Goal: Transaction & Acquisition: Purchase product/service

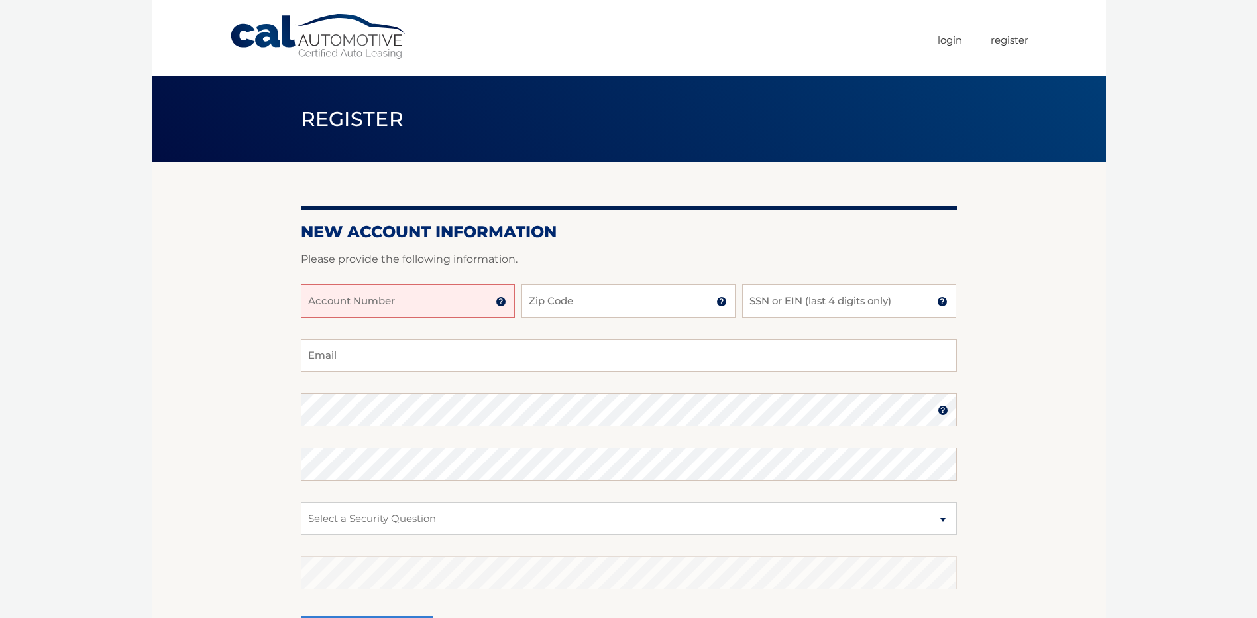
click at [361, 300] on input "Account Number" at bounding box center [408, 300] width 214 height 33
type input "44455982030"
click at [567, 303] on input "Zip Code" at bounding box center [629, 300] width 214 height 33
type input "33157"
click at [813, 304] on input "SSN or EIN (last 4 digits only)" at bounding box center [849, 300] width 214 height 33
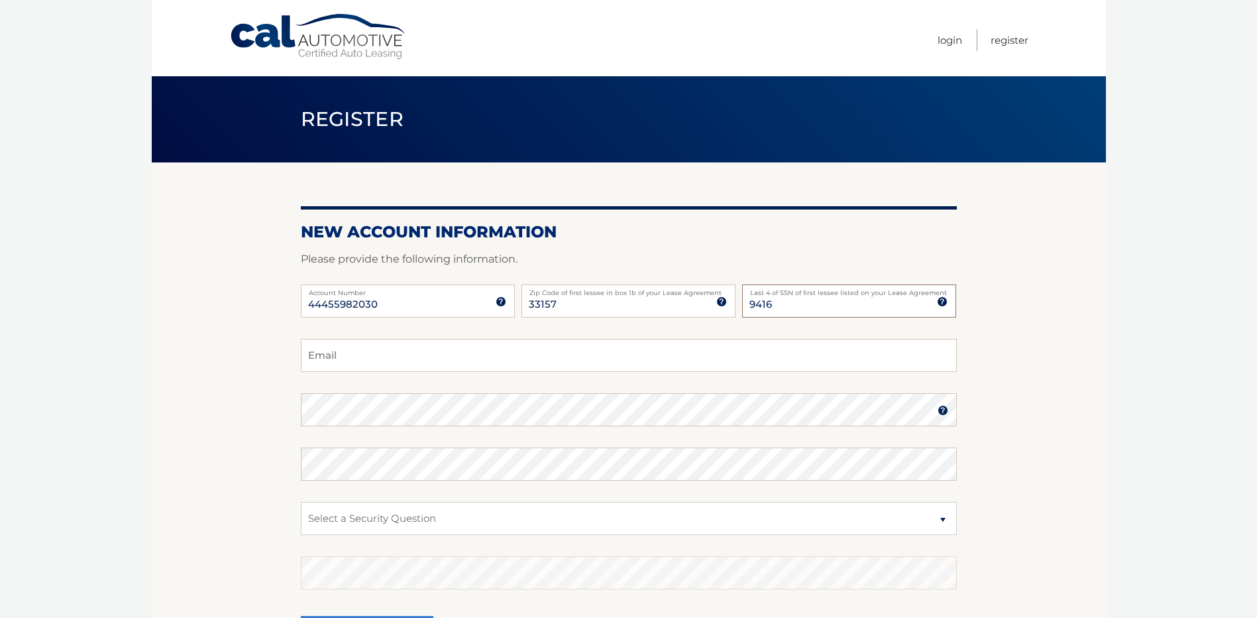
type input "9416"
click at [479, 359] on input "Email" at bounding box center [629, 355] width 656 height 33
type input "hh.rodridruguez@outlook.com"
click at [394, 520] on select "Select a Security Question What was the name of your elementary school? What is…" at bounding box center [629, 518] width 656 height 33
select select "4"
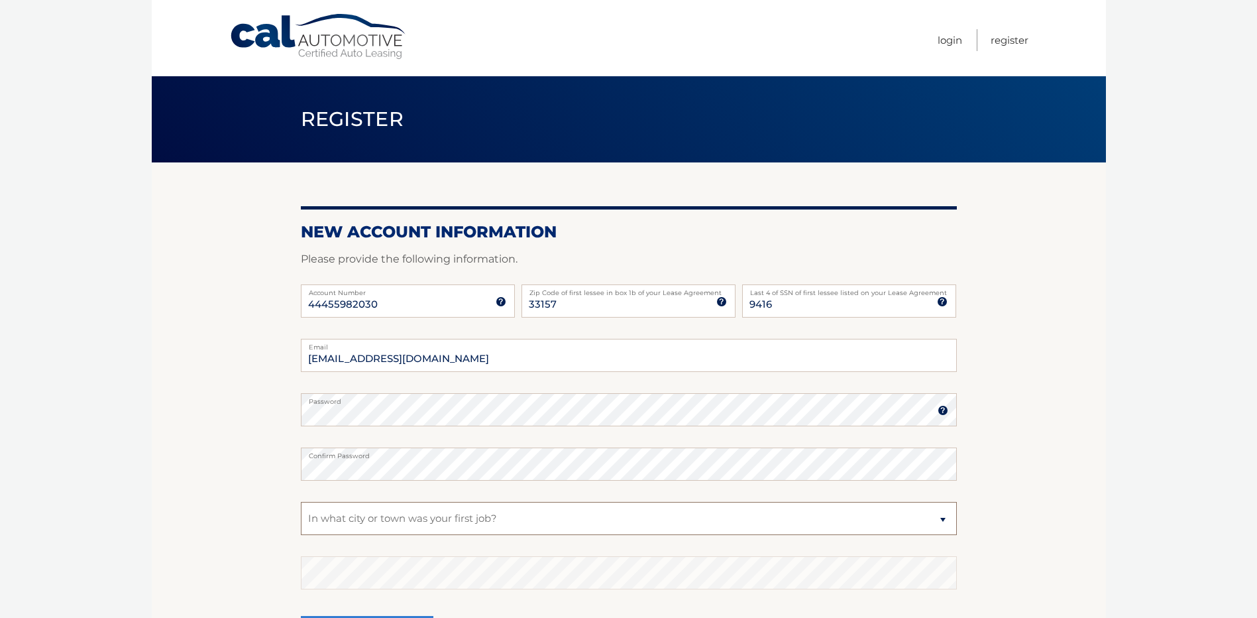
click at [301, 502] on select "Select a Security Question What was the name of your elementary school? What is…" at bounding box center [629, 518] width 656 height 33
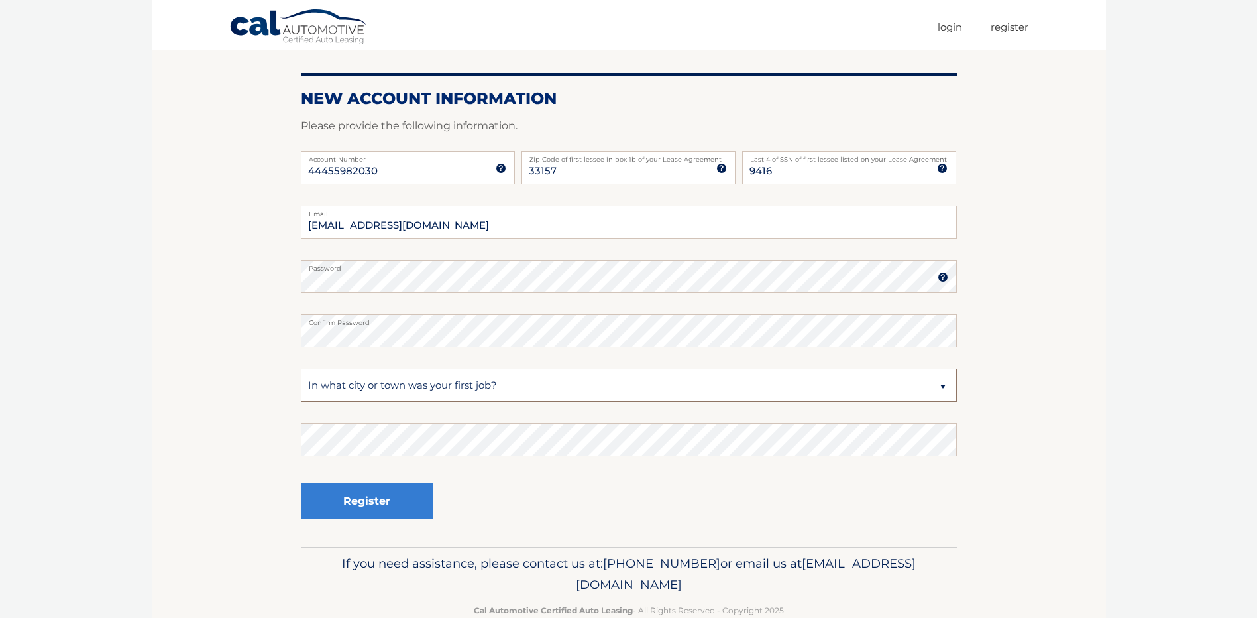
scroll to position [163, 0]
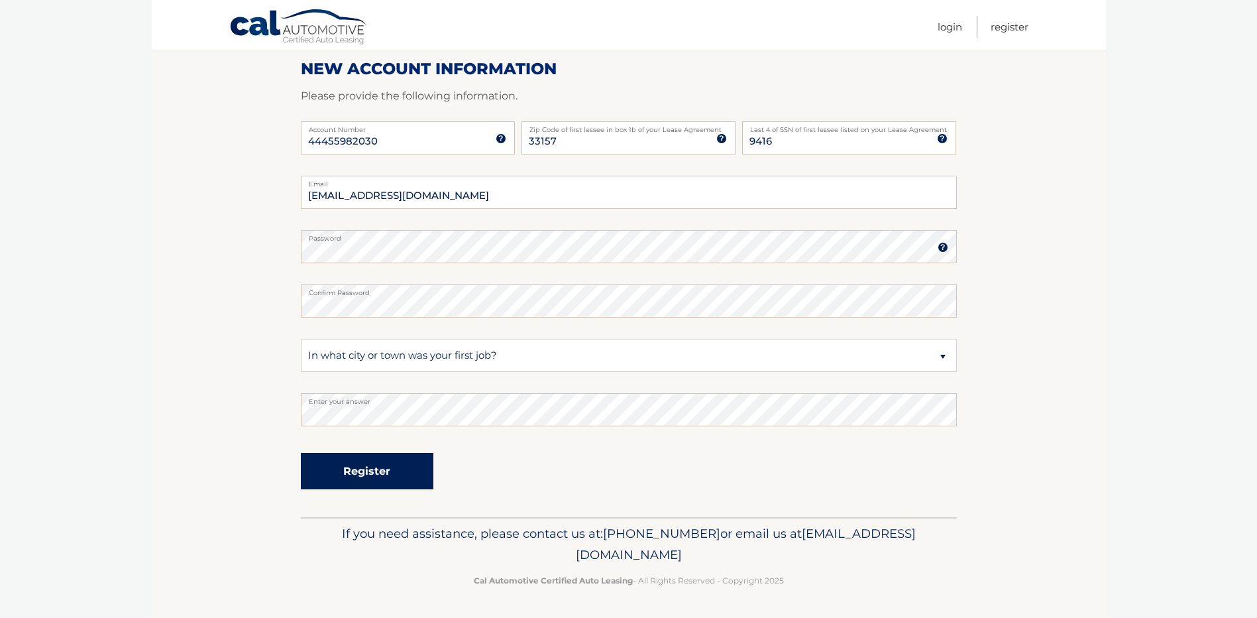
click at [385, 461] on button "Register" at bounding box center [367, 471] width 133 height 36
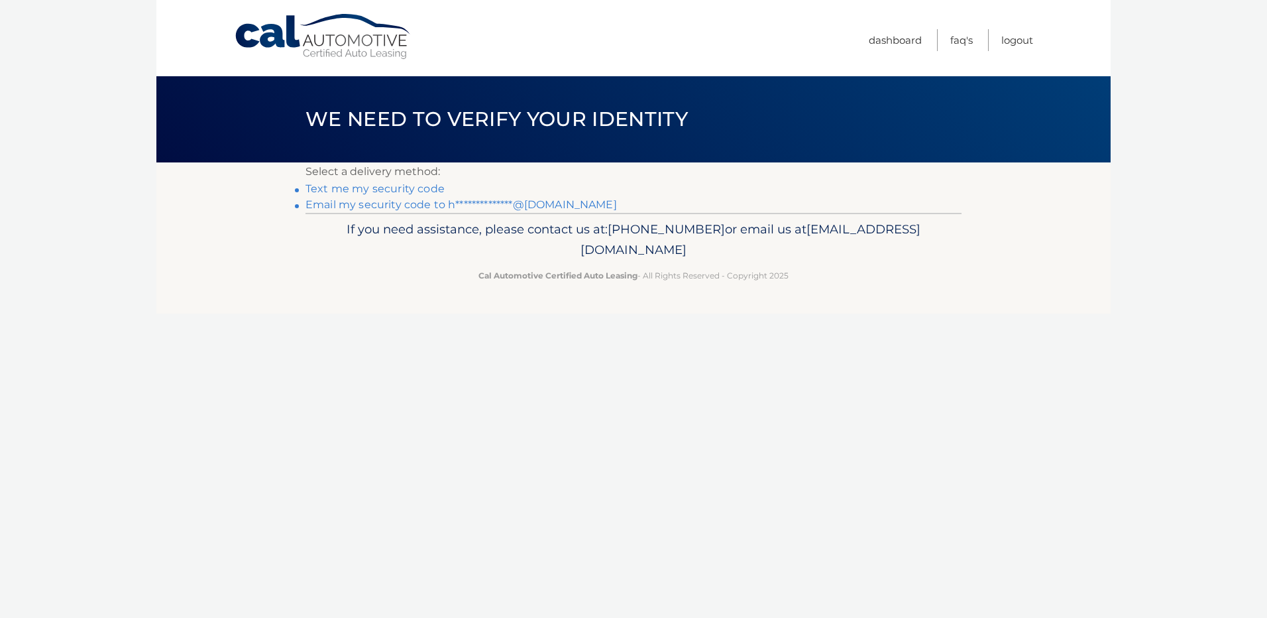
click at [404, 188] on link "Text me my security code" at bounding box center [375, 188] width 139 height 13
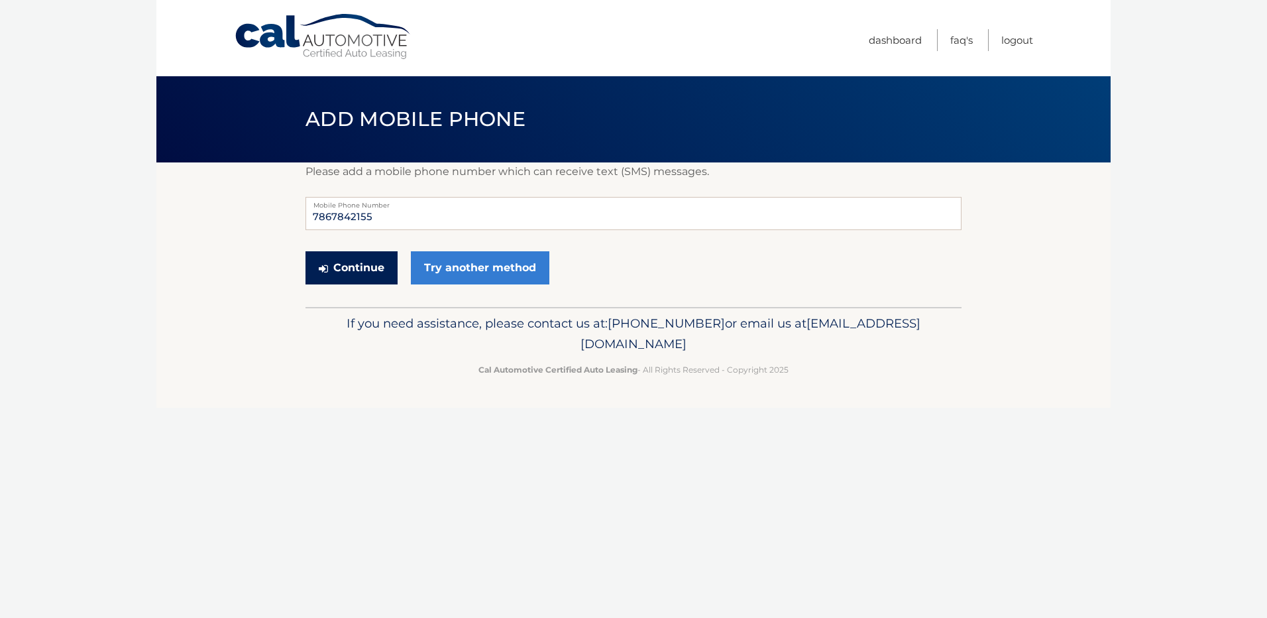
click at [363, 272] on button "Continue" at bounding box center [352, 267] width 92 height 33
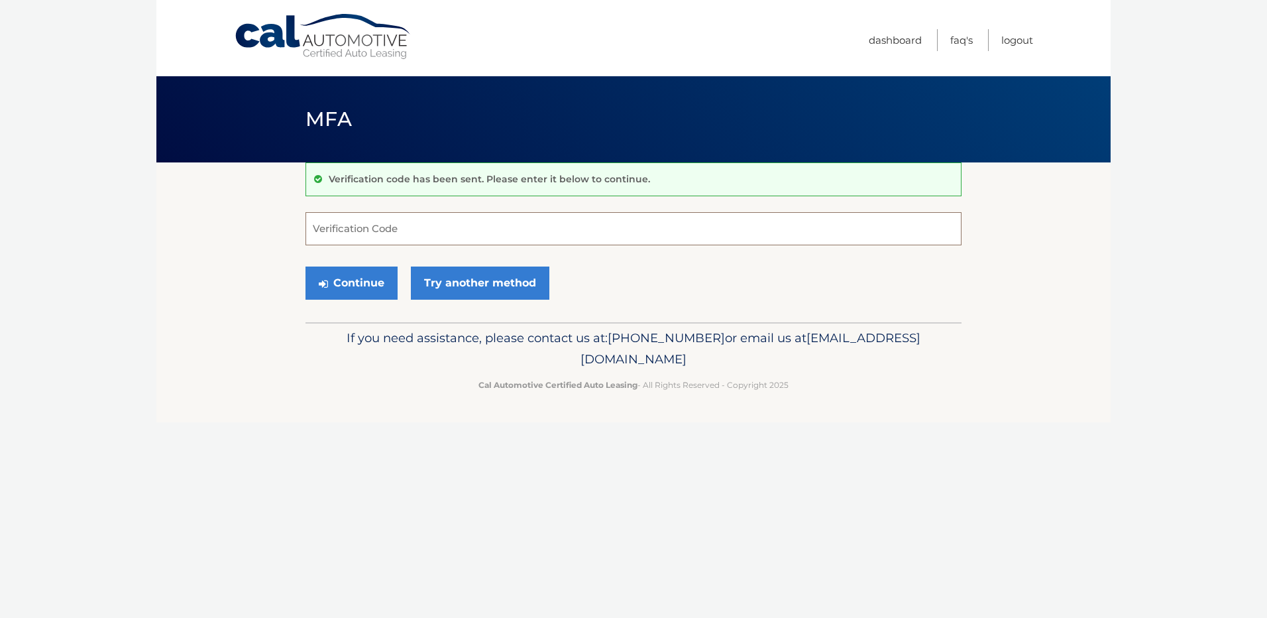
click at [415, 235] on input "Verification Code" at bounding box center [634, 228] width 656 height 33
type input "563082"
click at [366, 276] on button "Continue" at bounding box center [352, 282] width 92 height 33
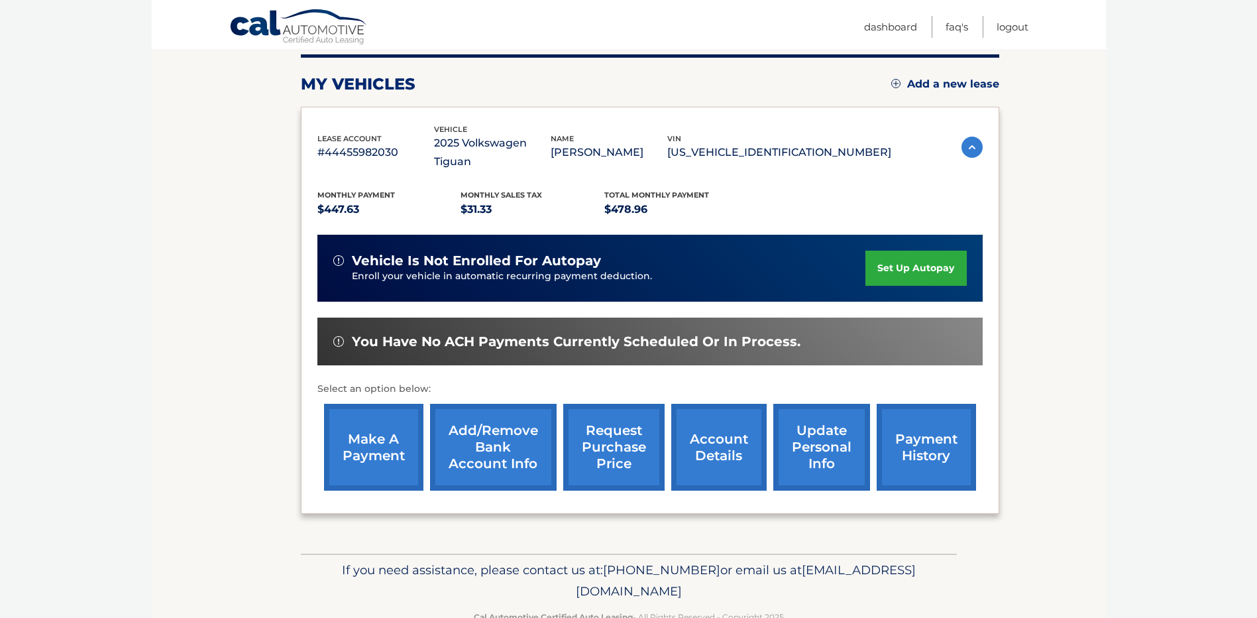
scroll to position [186, 0]
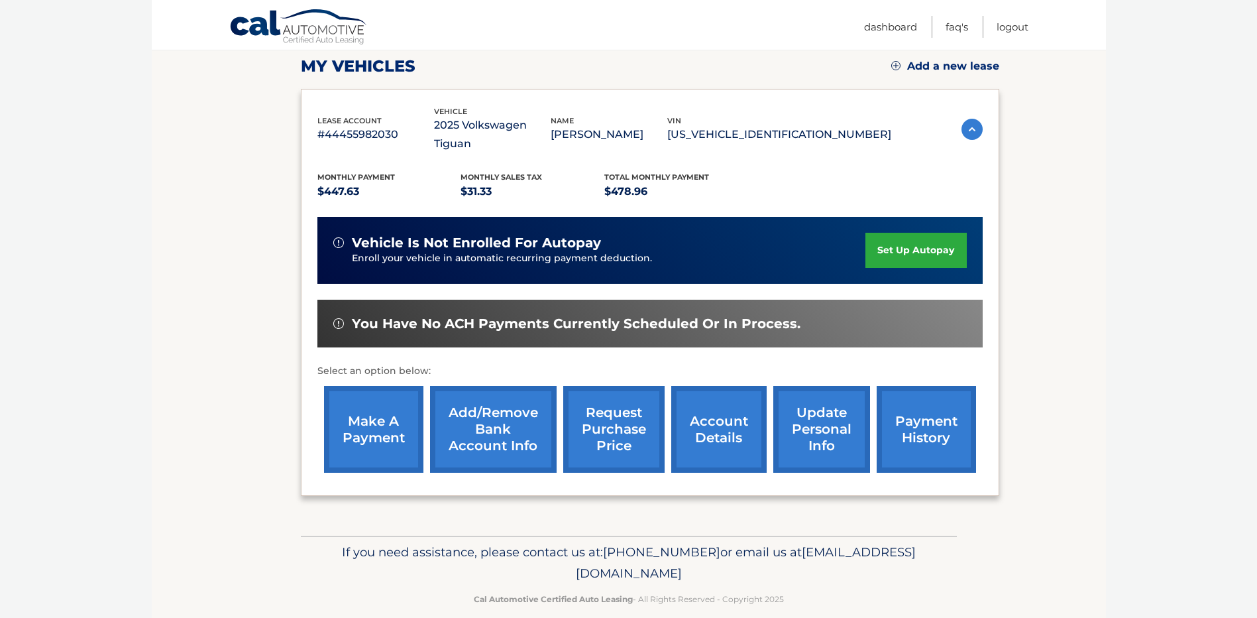
click at [374, 386] on link "make a payment" at bounding box center [373, 429] width 99 height 87
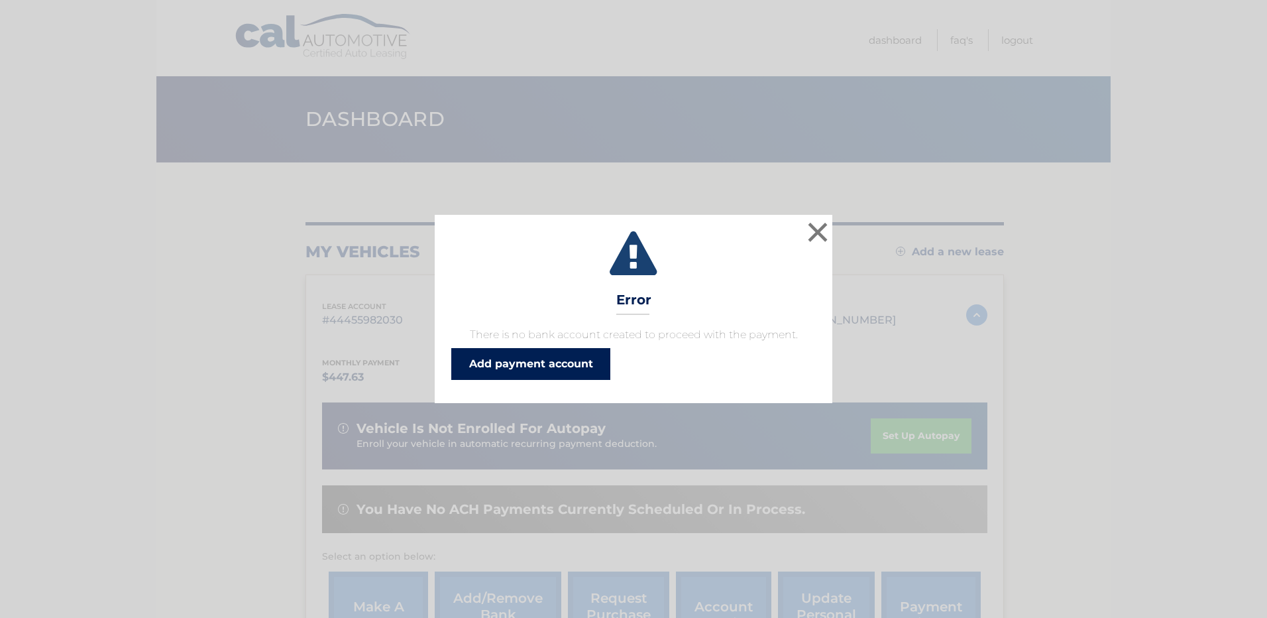
click at [512, 360] on link "Add payment account" at bounding box center [530, 364] width 159 height 32
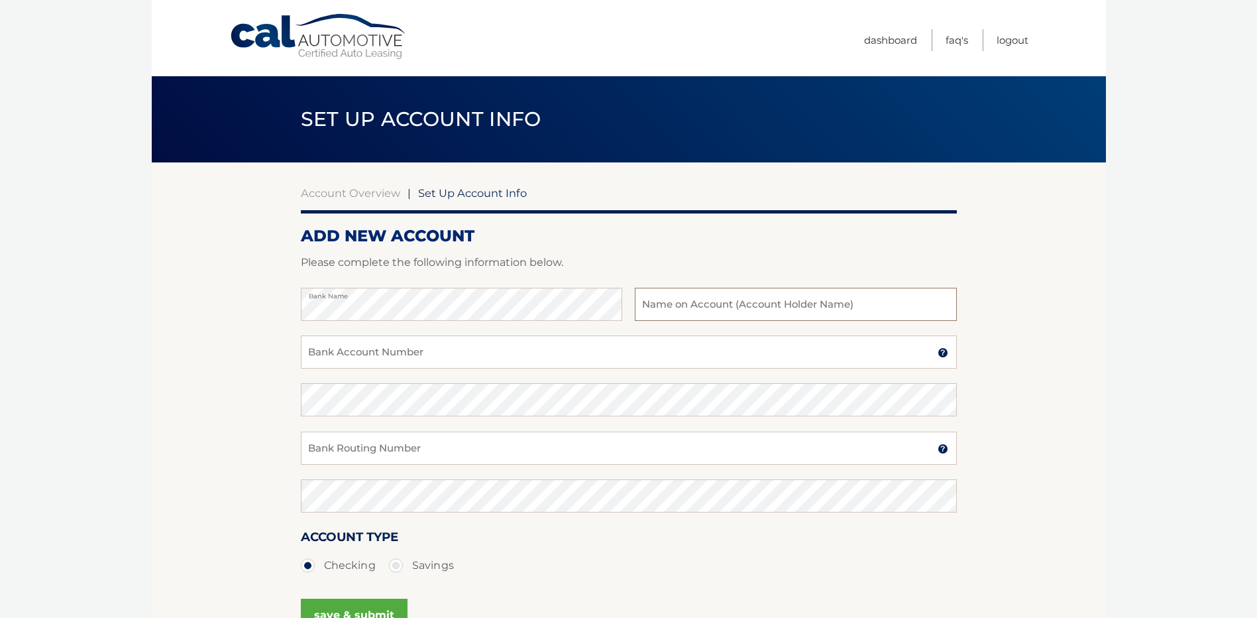
click at [778, 309] on input "text" at bounding box center [795, 304] width 321 height 33
type input "[PERSON_NAME]"
click at [733, 344] on input "Bank Account Number" at bounding box center [629, 351] width 656 height 33
type input "772578863"
click at [481, 451] on input "Bank Routing Number" at bounding box center [629, 447] width 656 height 33
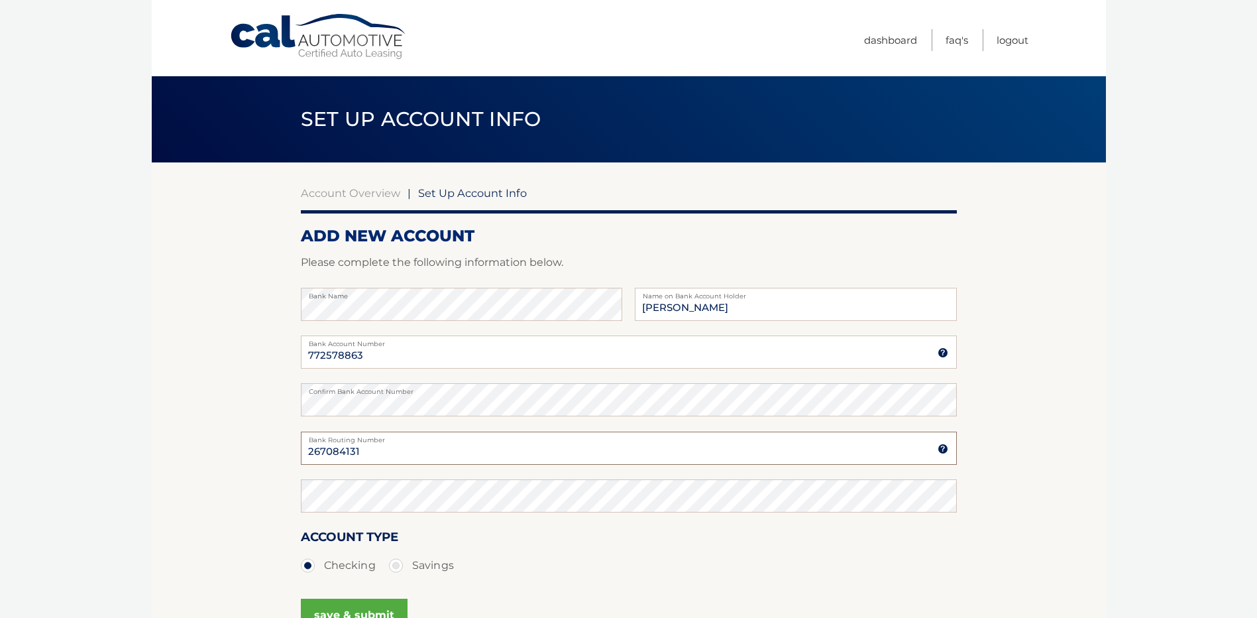
type input "267084131"
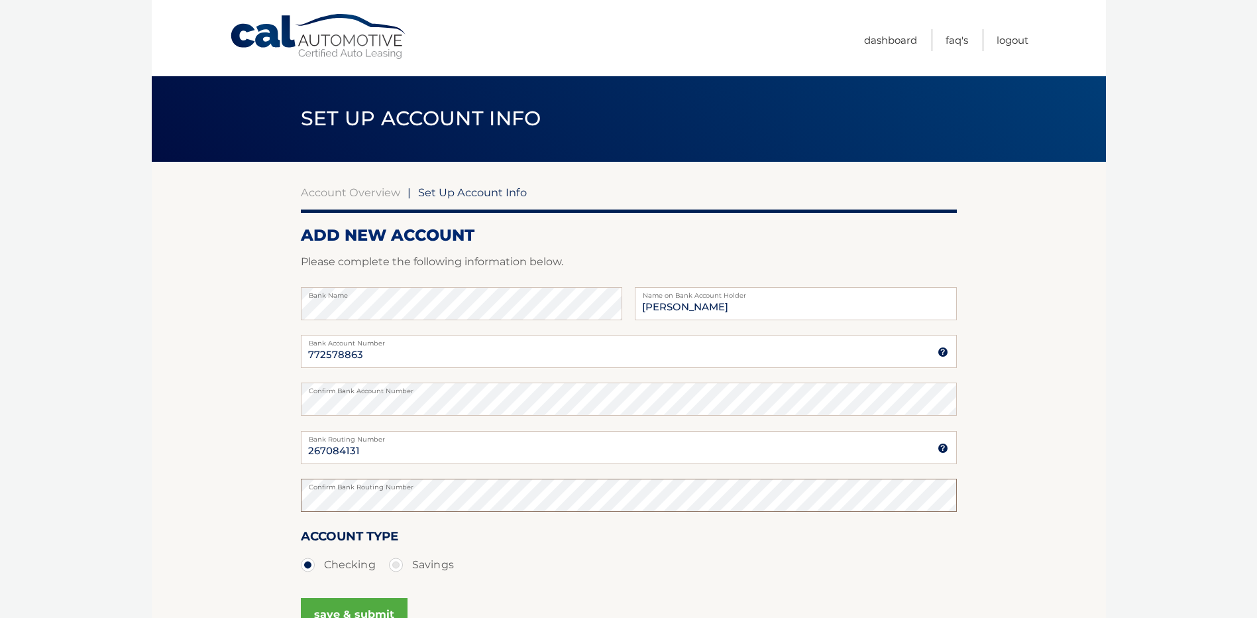
scroll to position [133, 0]
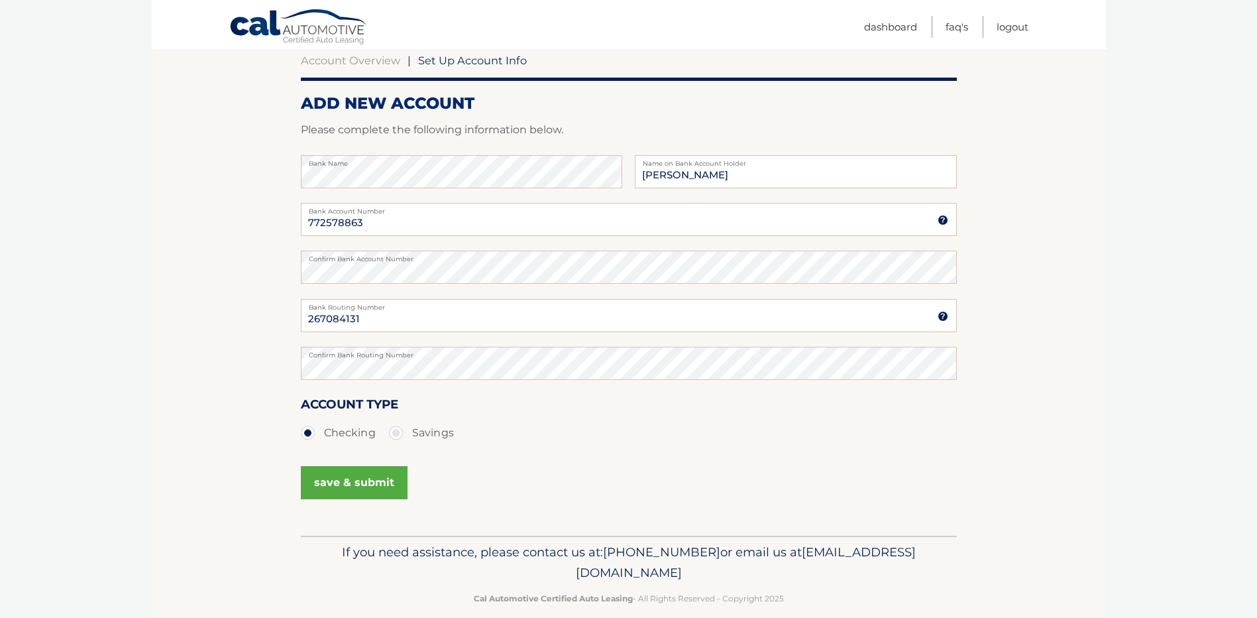
click at [351, 492] on button "save & submit" at bounding box center [354, 482] width 107 height 33
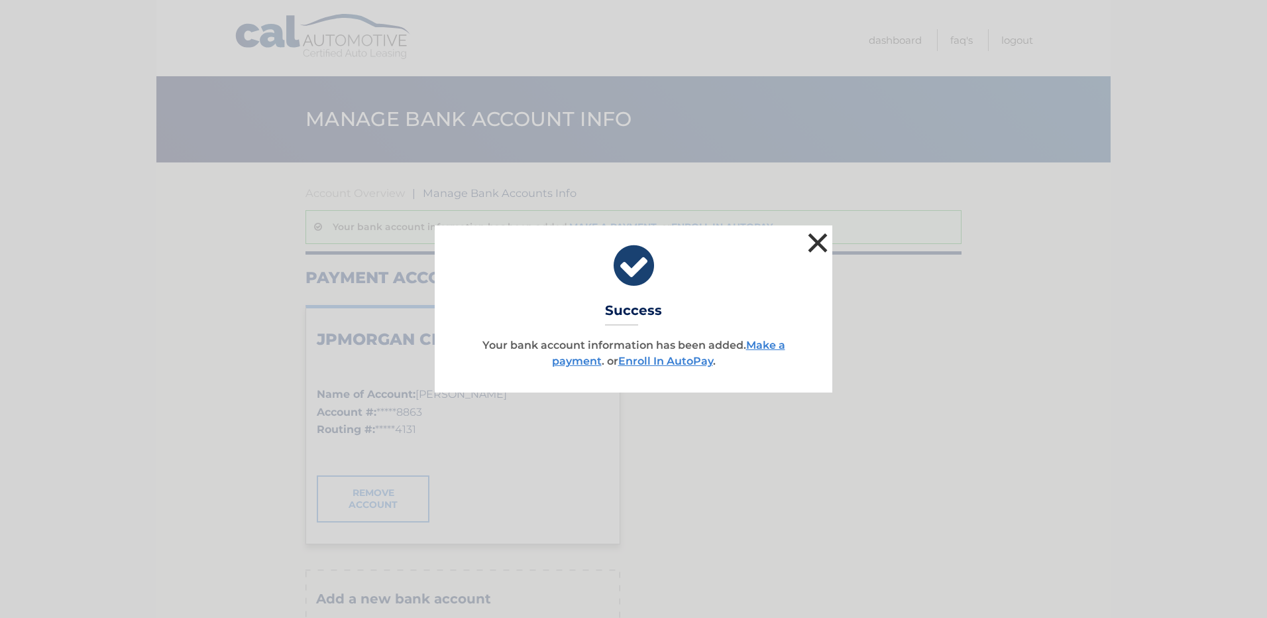
click at [818, 238] on button "×" at bounding box center [818, 242] width 27 height 27
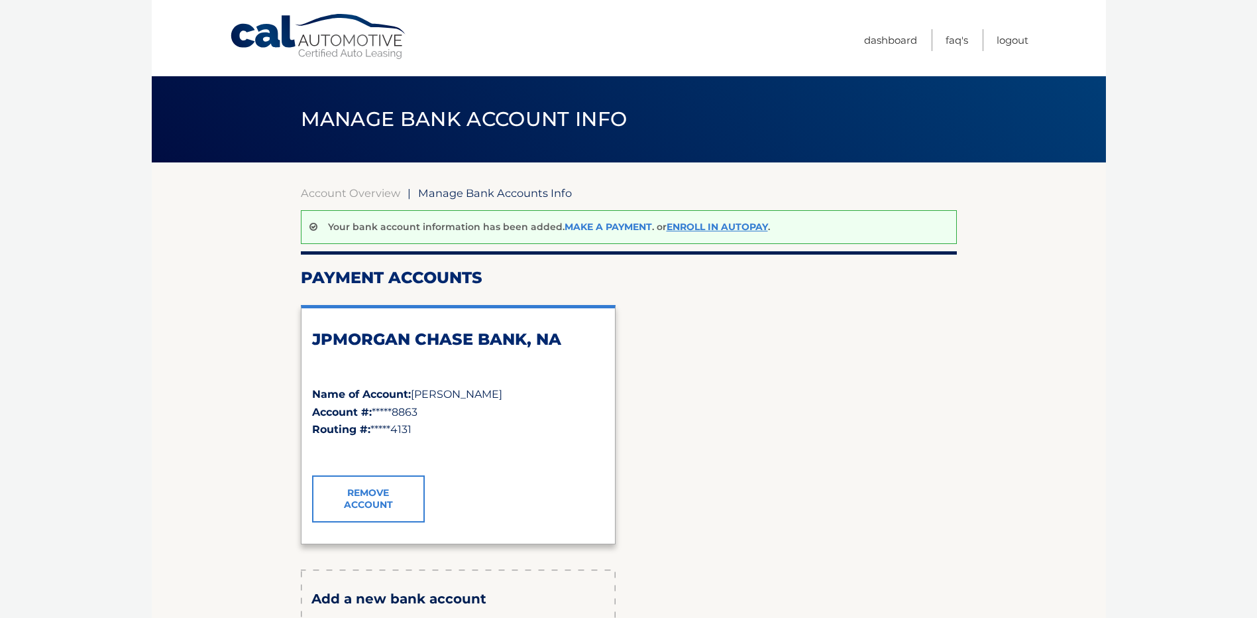
click at [607, 232] on link "Make a payment" at bounding box center [608, 227] width 87 height 12
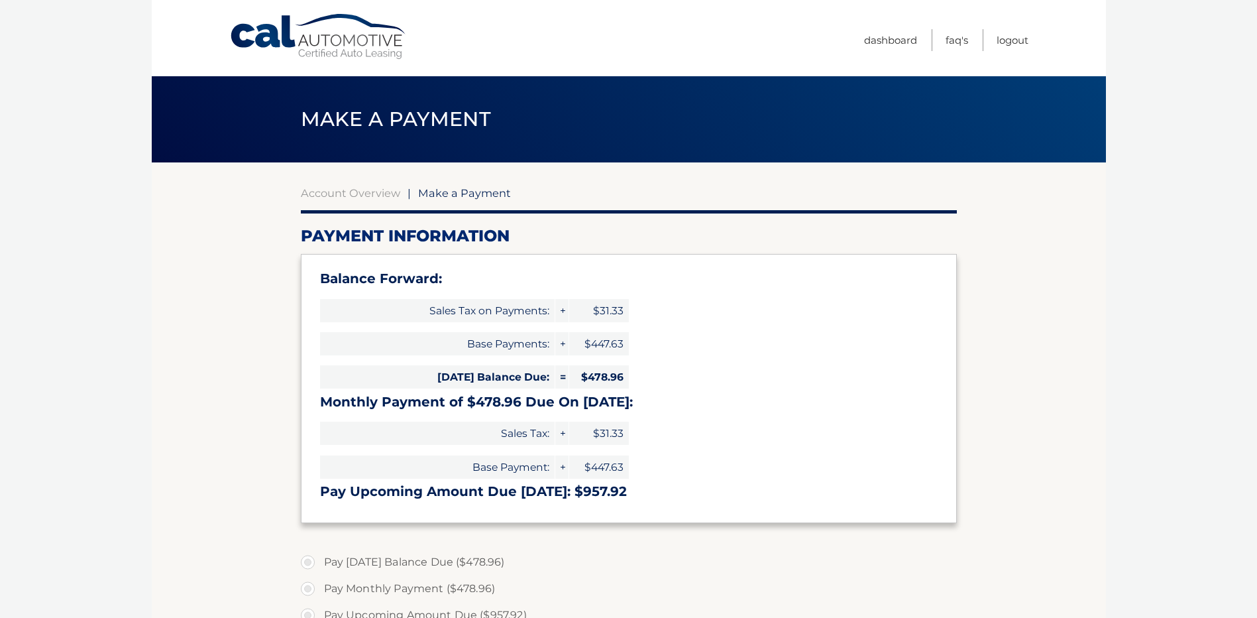
select select "YTM3ZGMwNDYtMzNlOC00NzBhLWIzMzEtNjNmYTQxYTcwYTZm"
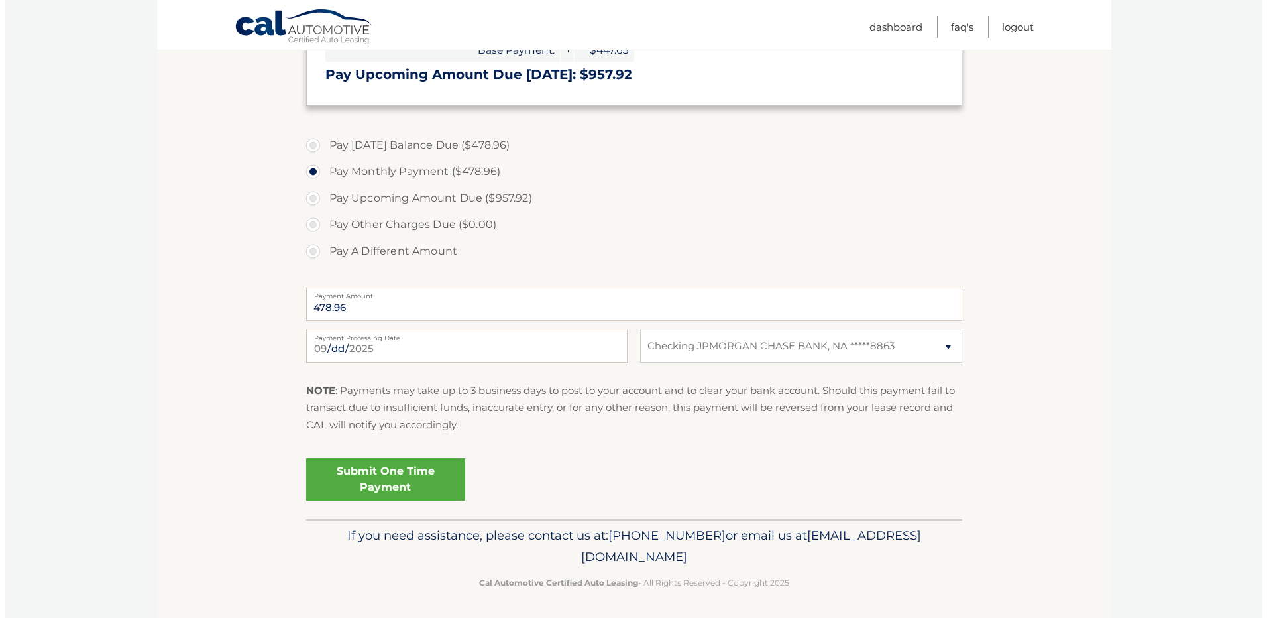
scroll to position [419, 0]
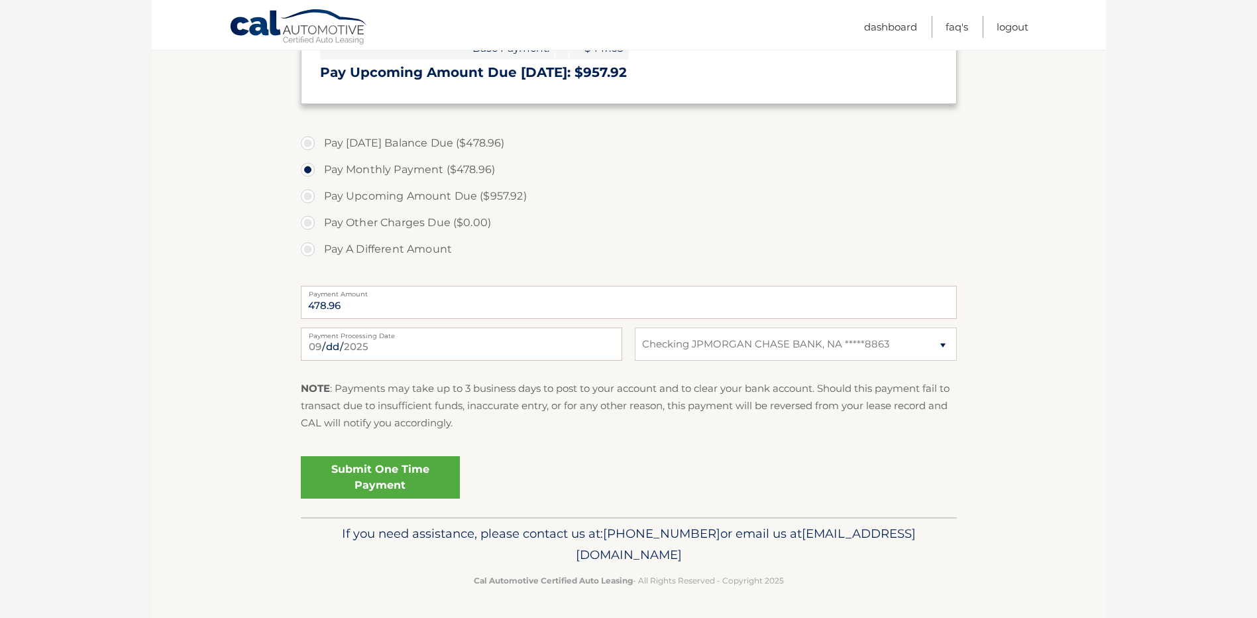
click at [343, 481] on link "Submit One Time Payment" at bounding box center [380, 477] width 159 height 42
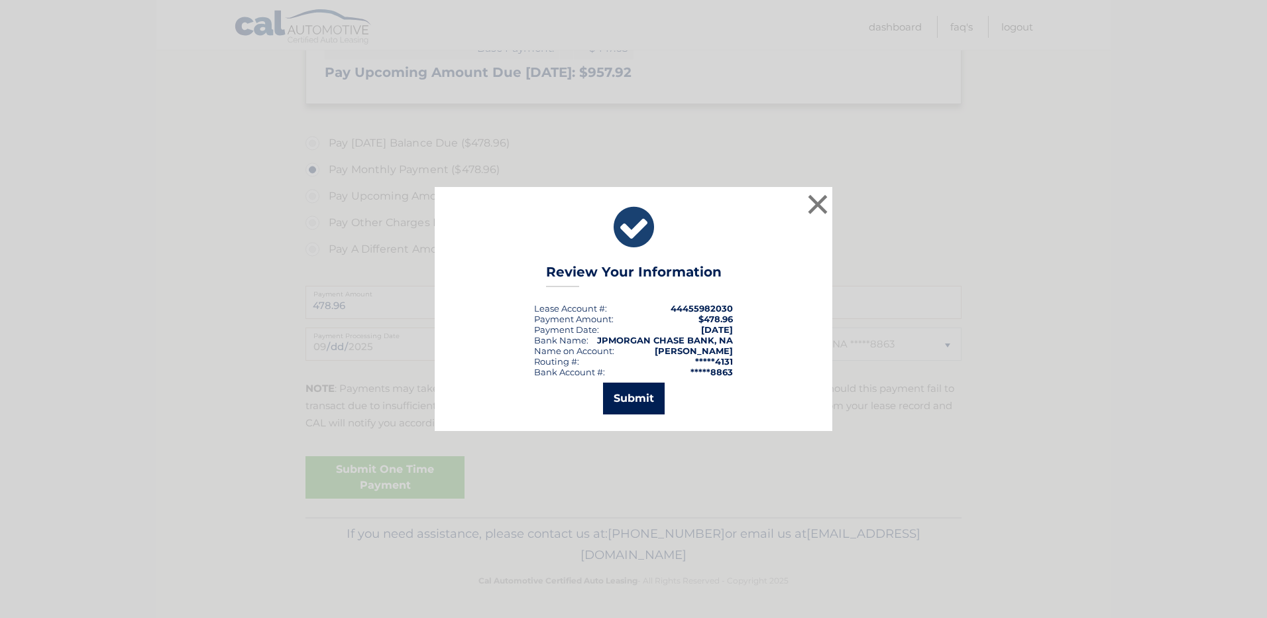
click at [635, 406] on button "Submit" at bounding box center [634, 398] width 62 height 32
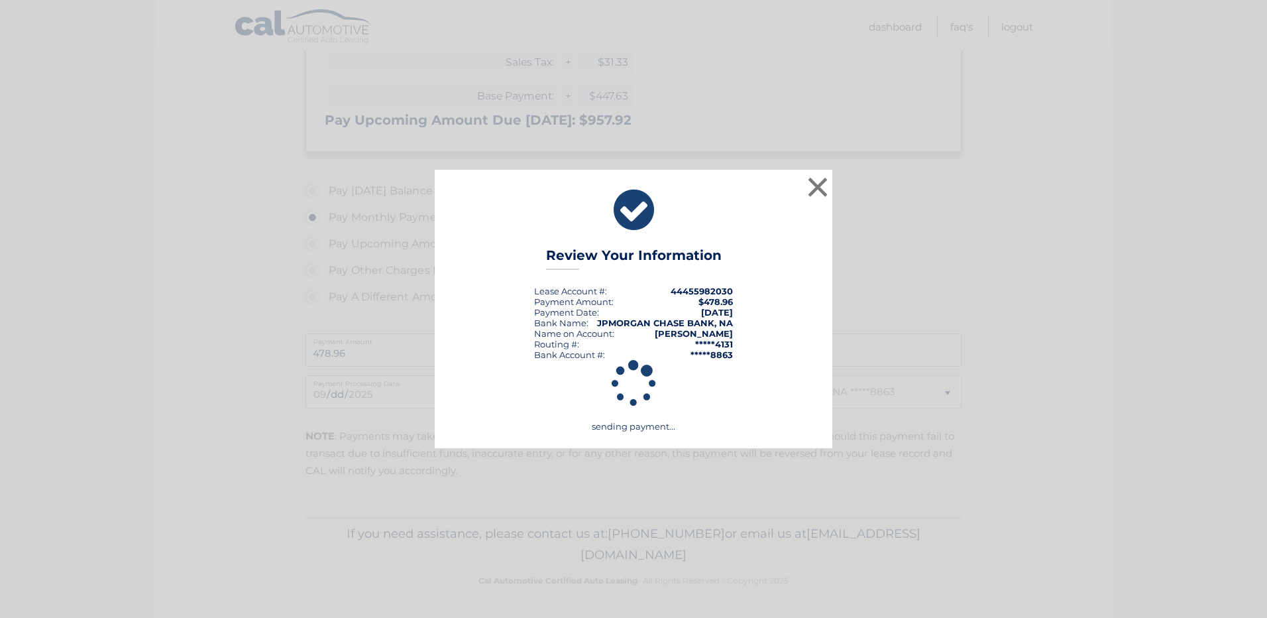
scroll to position [371, 0]
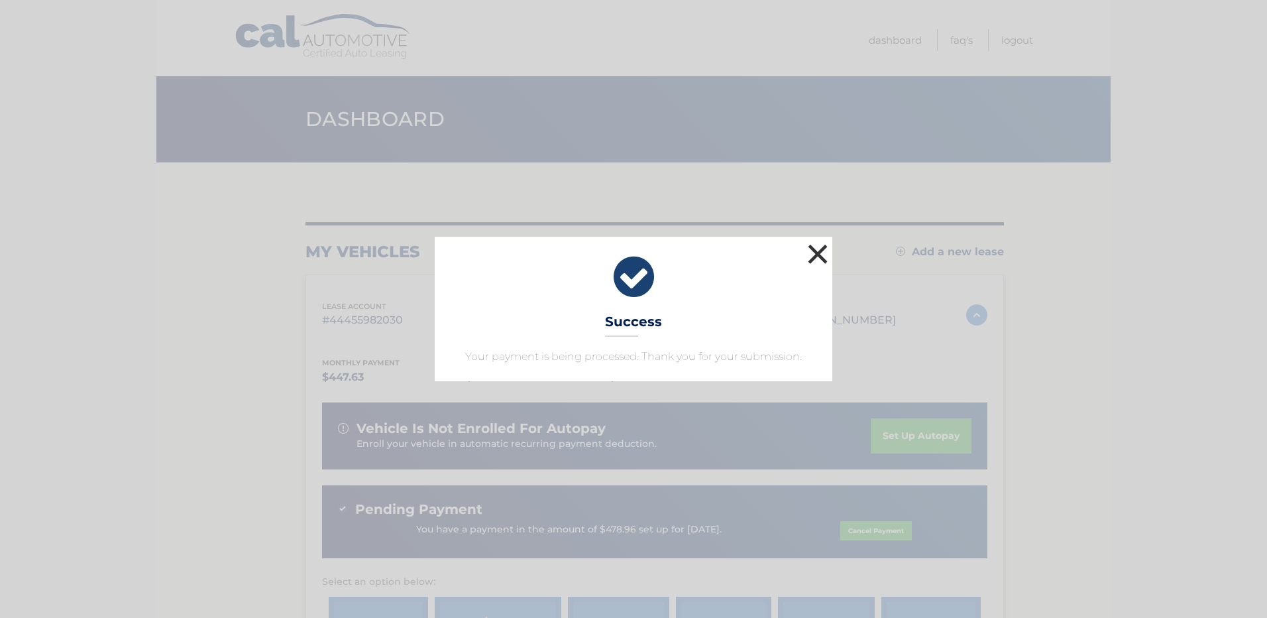
click at [815, 253] on button "×" at bounding box center [818, 254] width 27 height 27
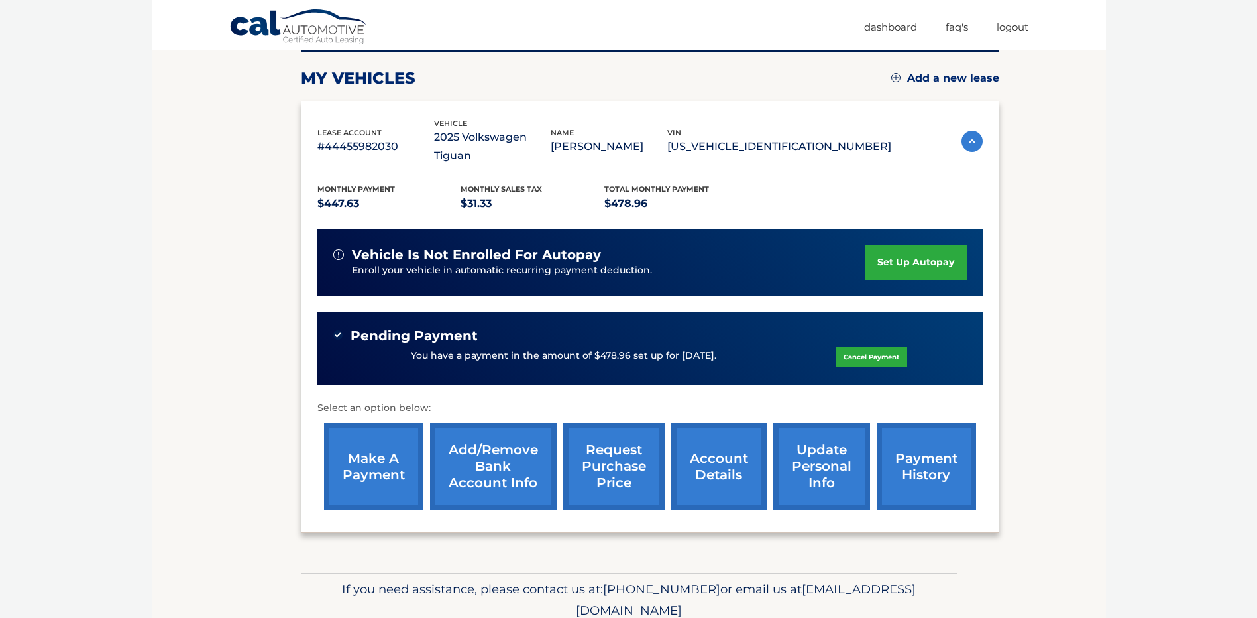
scroll to position [211, 0]
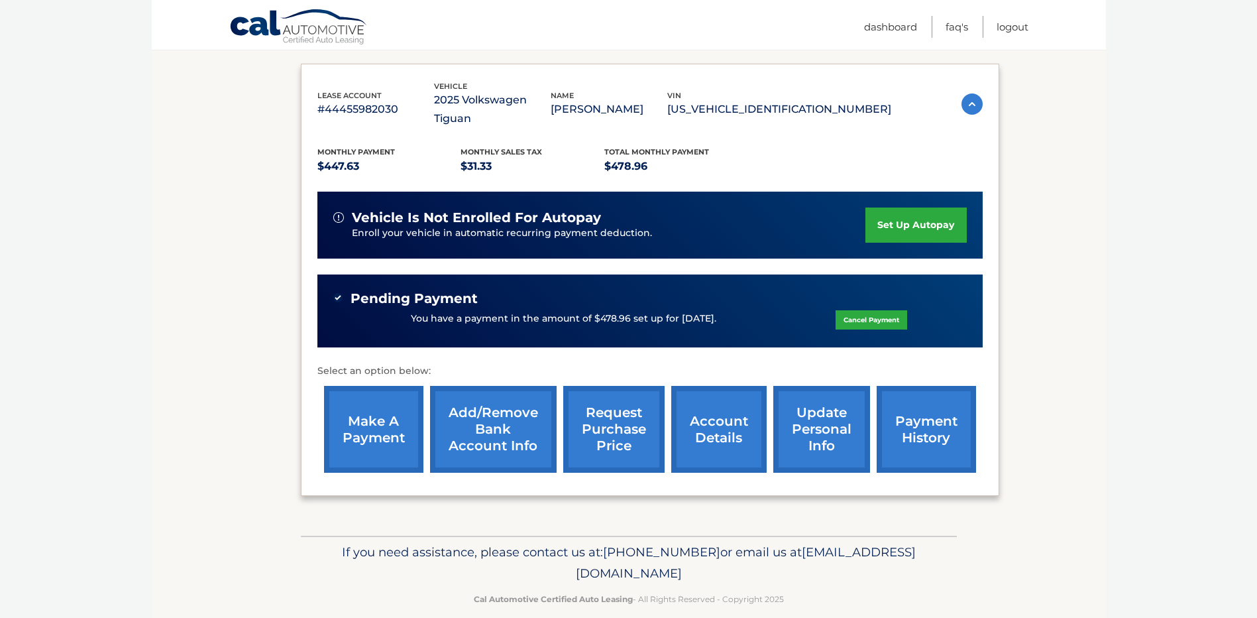
click at [705, 406] on link "account details" at bounding box center [718, 429] width 95 height 87
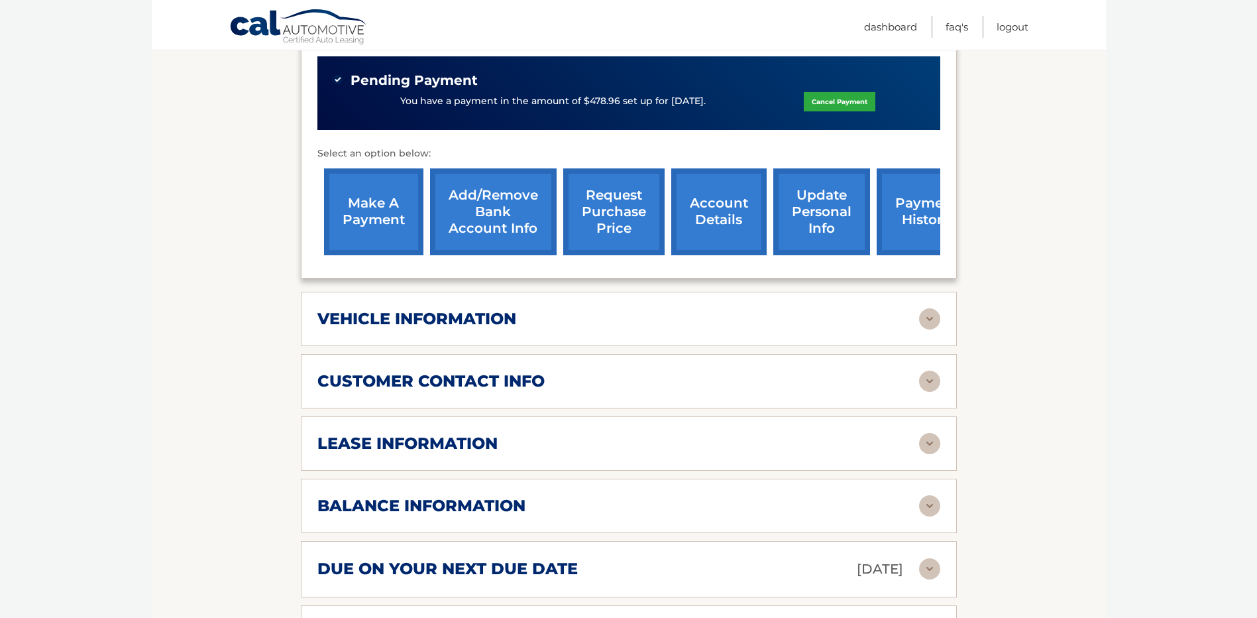
scroll to position [464, 0]
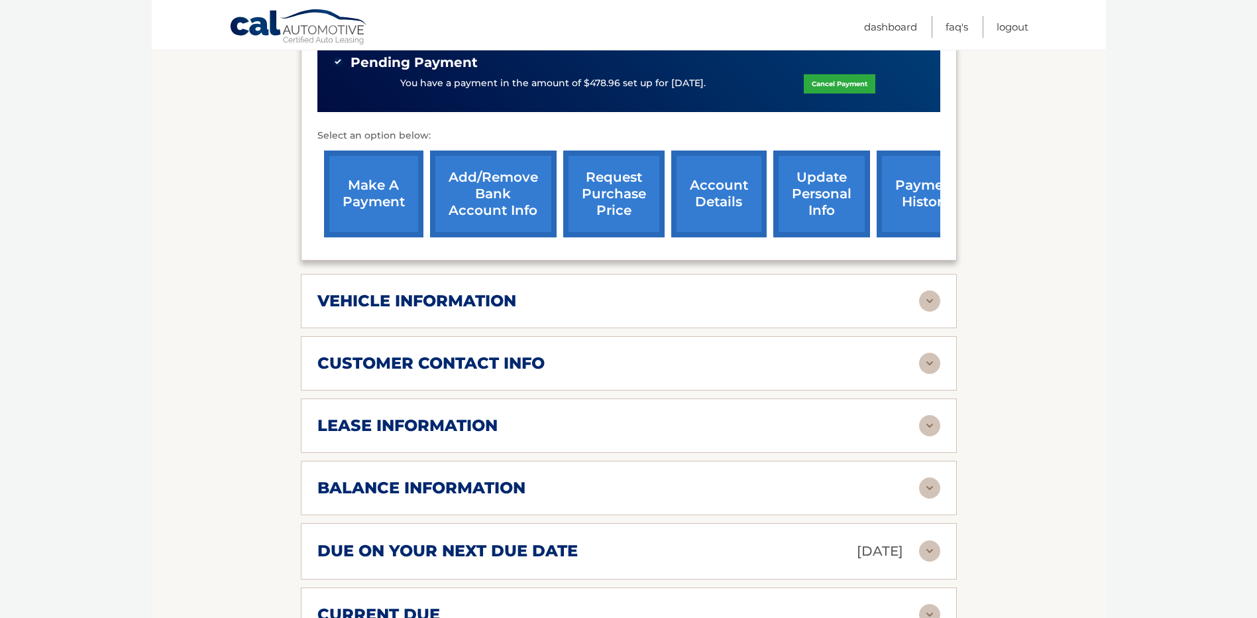
click at [860, 292] on div "vehicle information" at bounding box center [618, 301] width 602 height 20
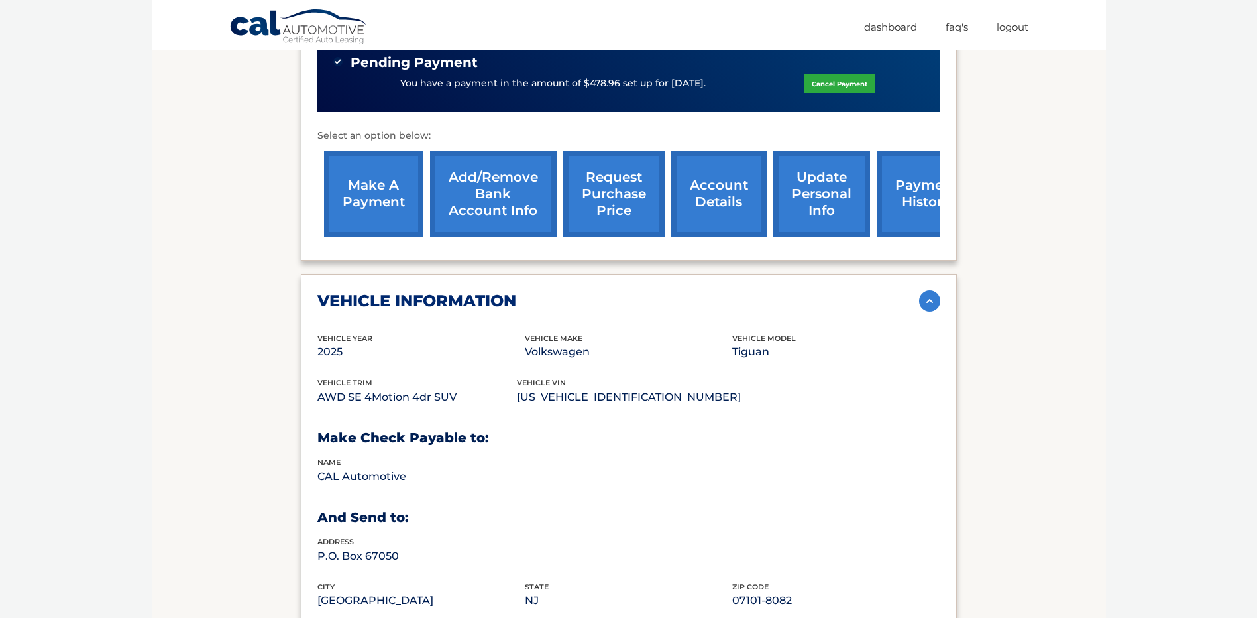
click at [860, 292] on div "vehicle information" at bounding box center [618, 301] width 602 height 20
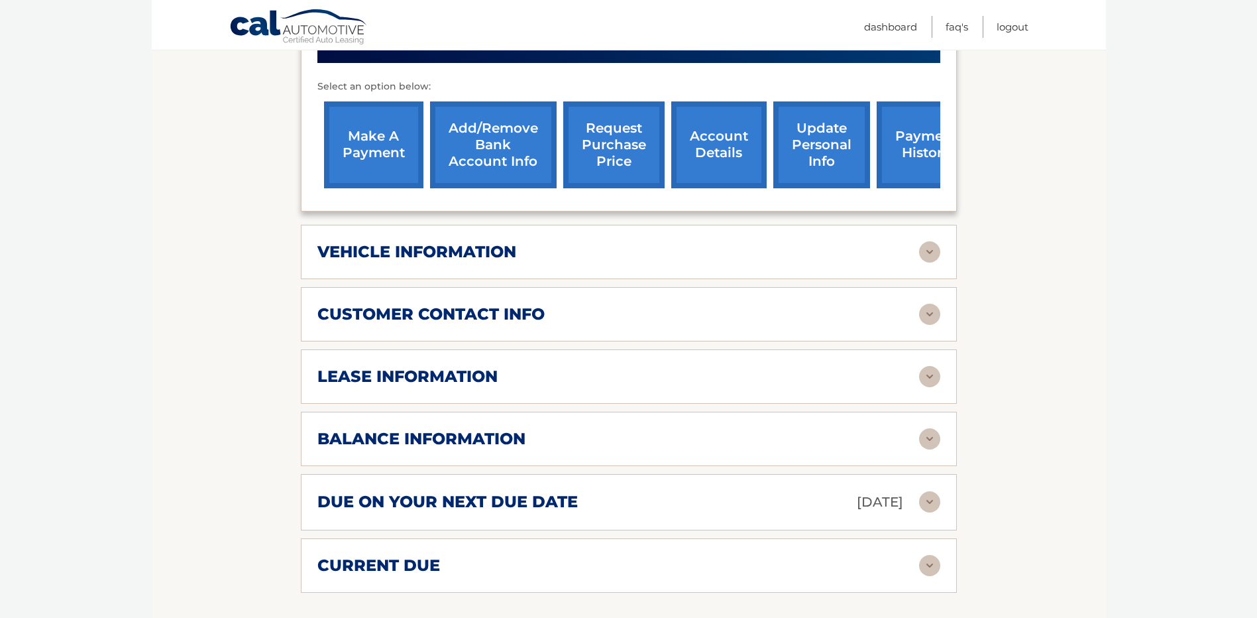
scroll to position [597, 0]
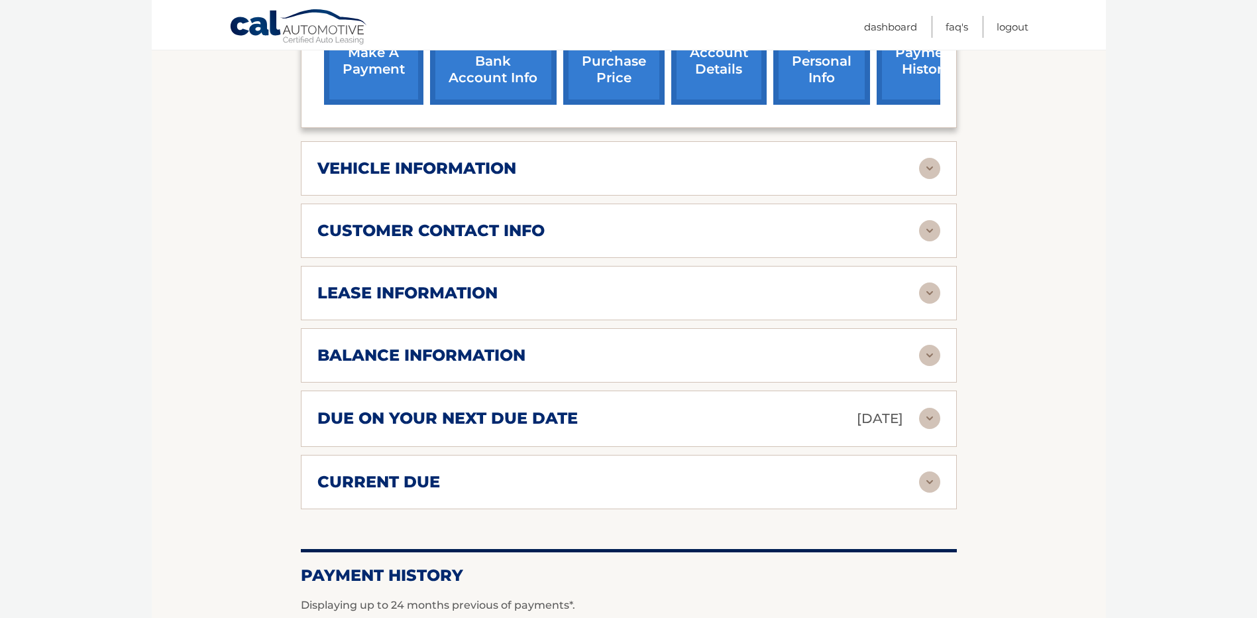
click at [858, 243] on div "customer contact info full name HEISY RODRIGUEZ street address 15820 SW 101ST A…" at bounding box center [629, 230] width 656 height 54
click at [925, 225] on img at bounding box center [929, 230] width 21 height 21
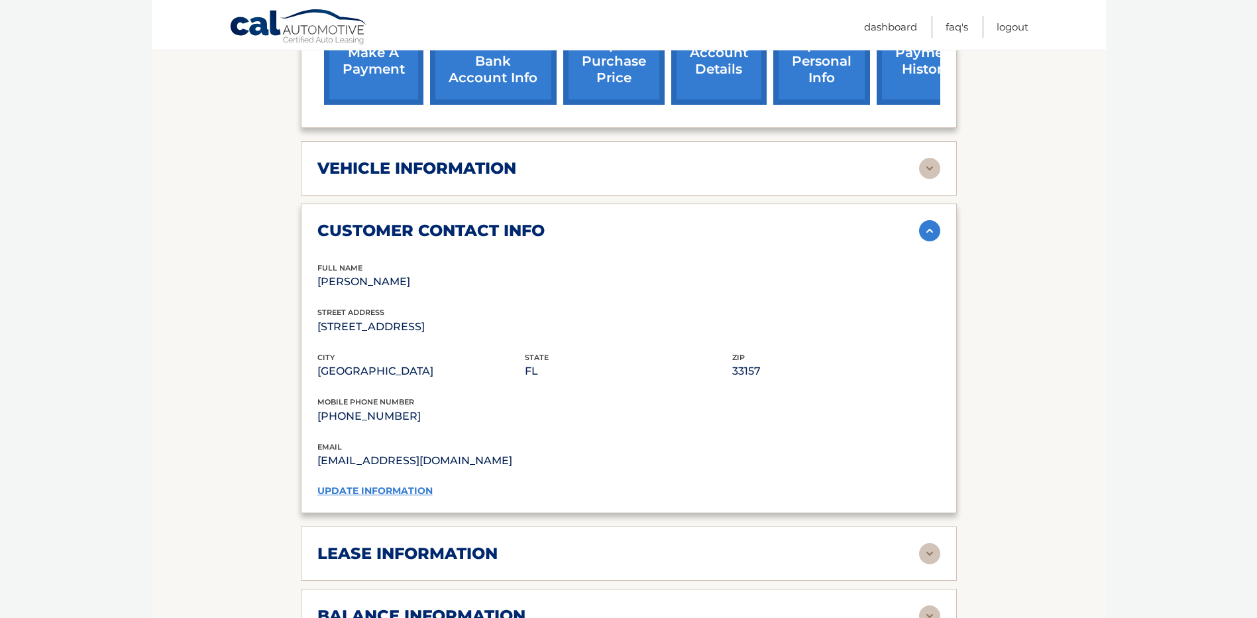
click at [925, 225] on img at bounding box center [929, 230] width 21 height 21
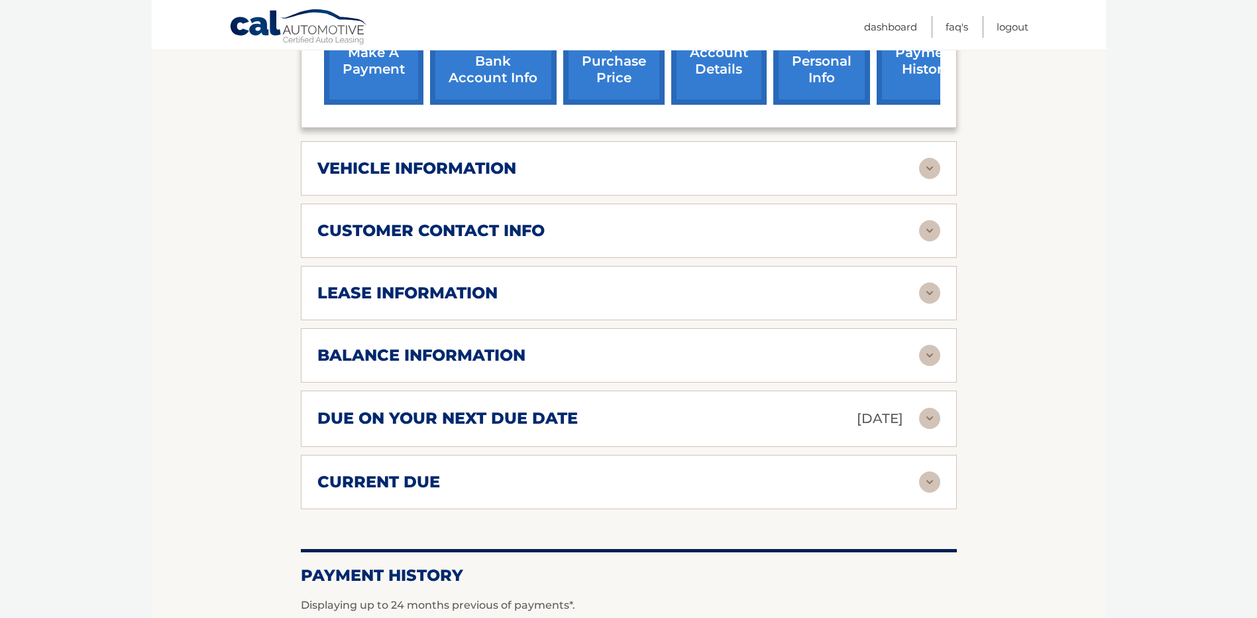
click at [936, 295] on img at bounding box center [929, 292] width 21 height 21
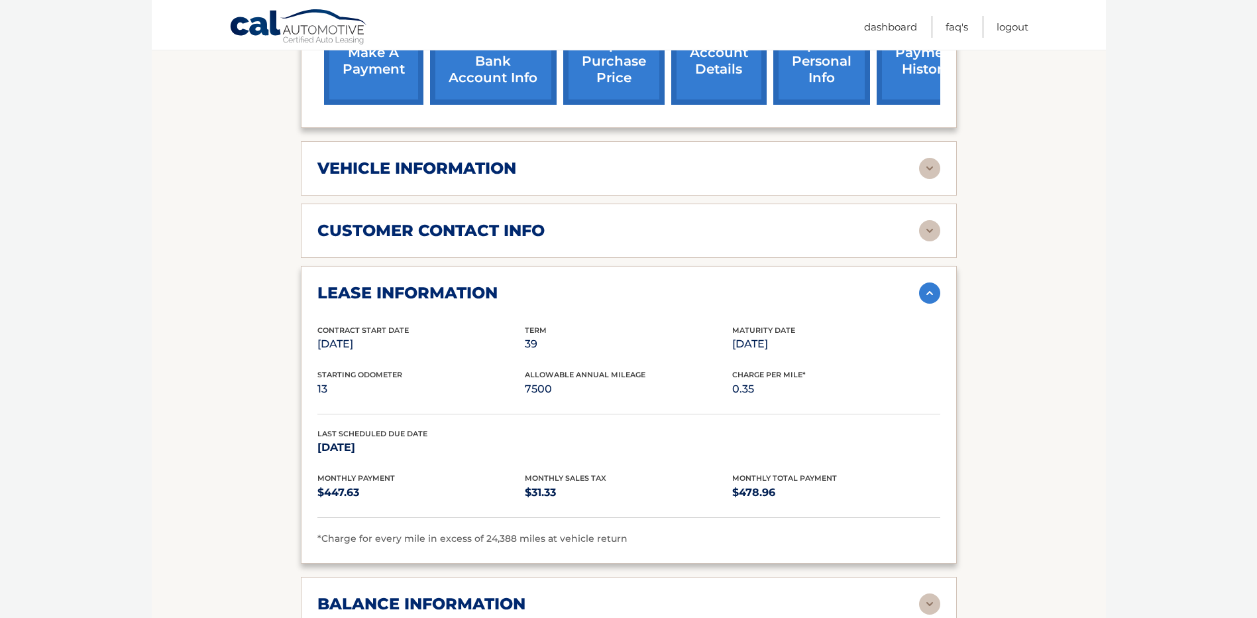
click at [936, 295] on img at bounding box center [929, 292] width 21 height 21
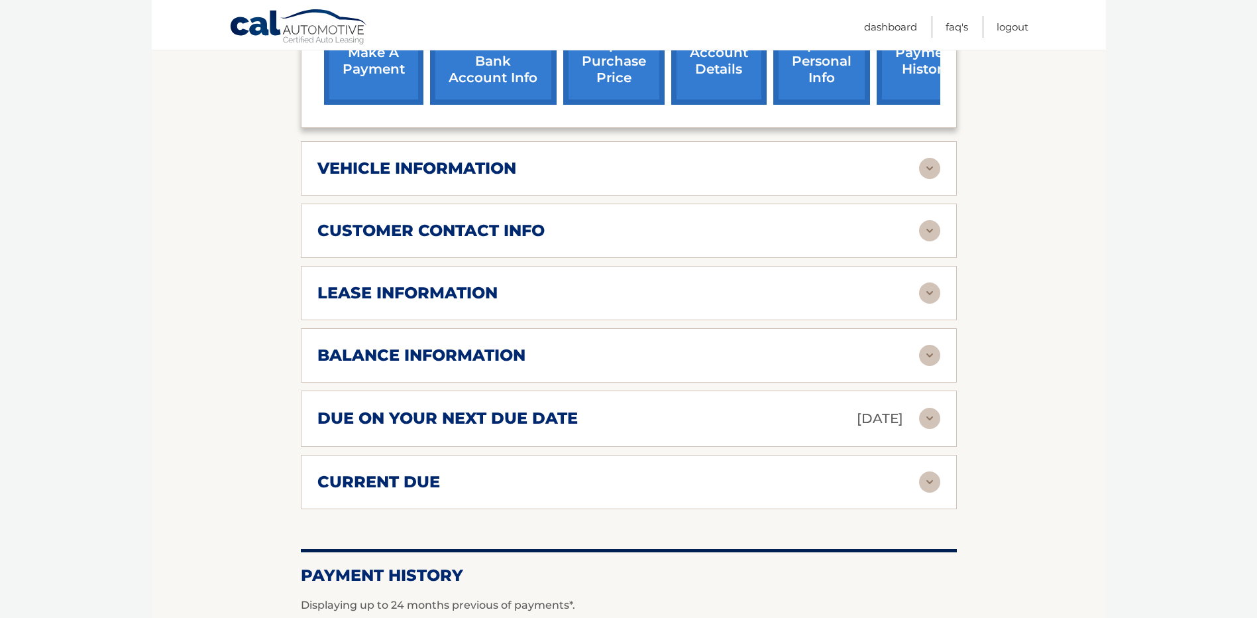
click at [929, 357] on img at bounding box center [929, 355] width 21 height 21
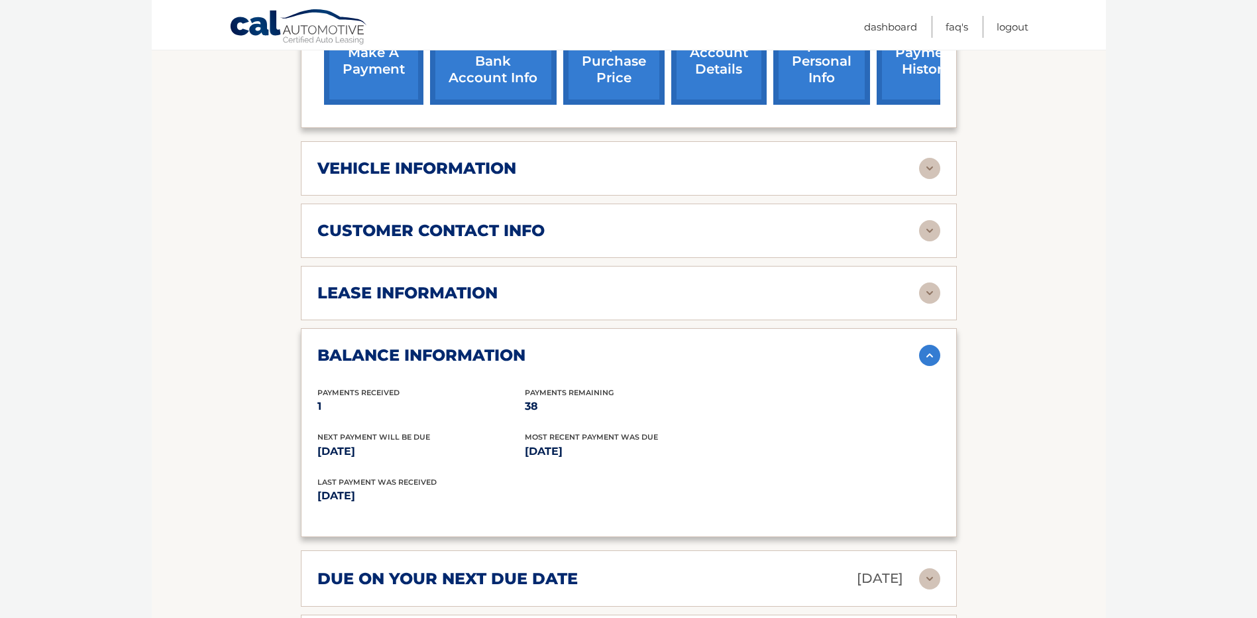
click at [929, 357] on img at bounding box center [929, 355] width 21 height 21
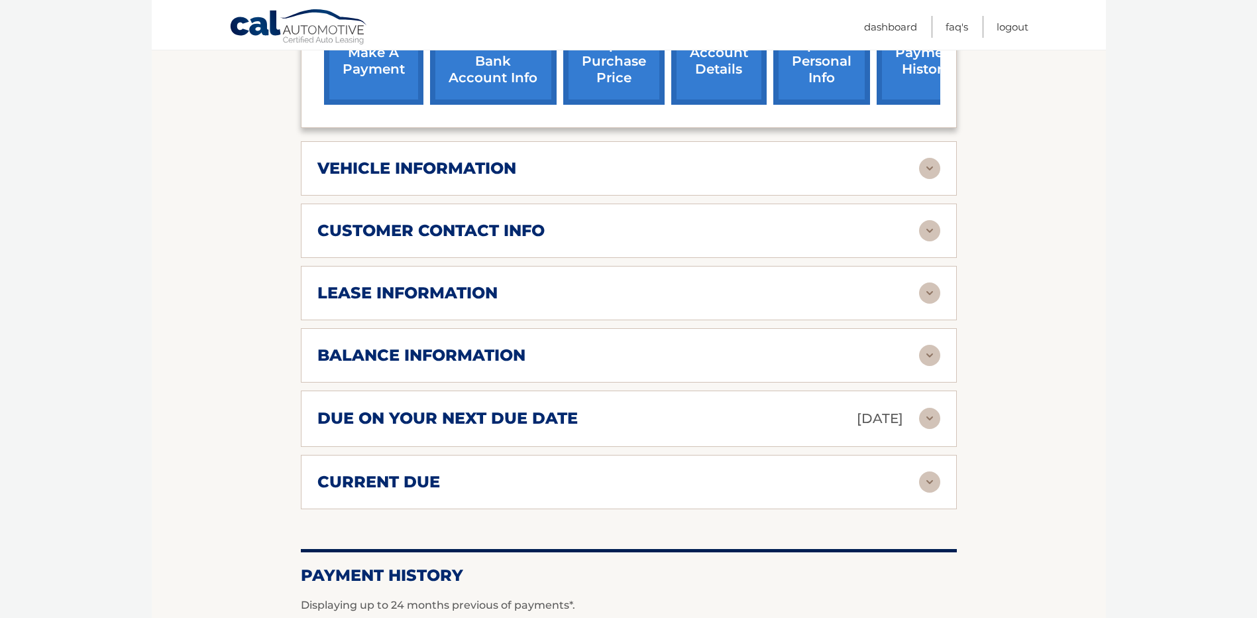
click at [927, 406] on div "due on your next due date Sep 27, 2025 Late Charges $0.00 Miscellaneous Charges…" at bounding box center [629, 418] width 656 height 56
click at [929, 420] on img at bounding box center [929, 418] width 21 height 21
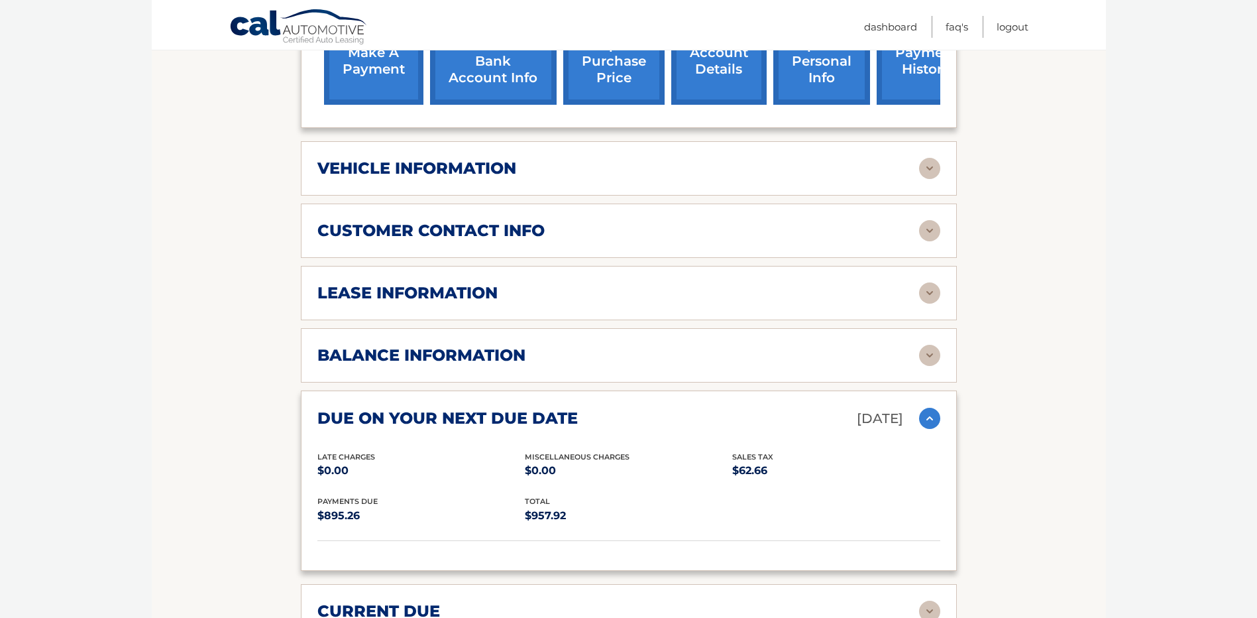
click at [929, 420] on img at bounding box center [929, 418] width 21 height 21
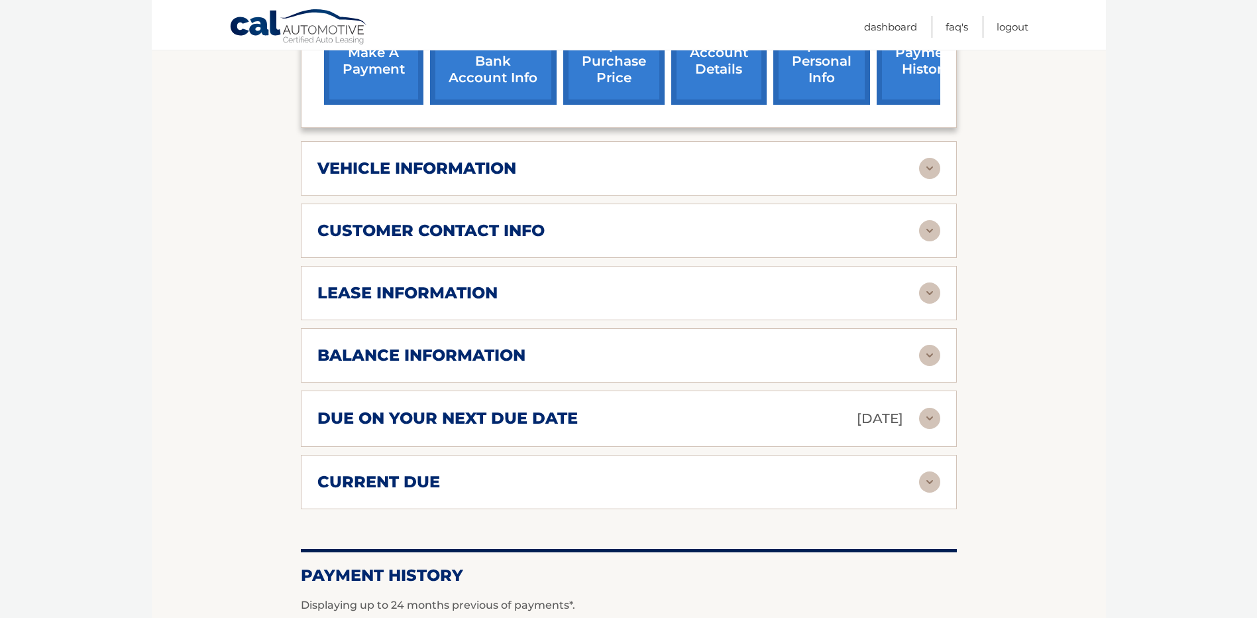
click at [924, 482] on img at bounding box center [929, 481] width 21 height 21
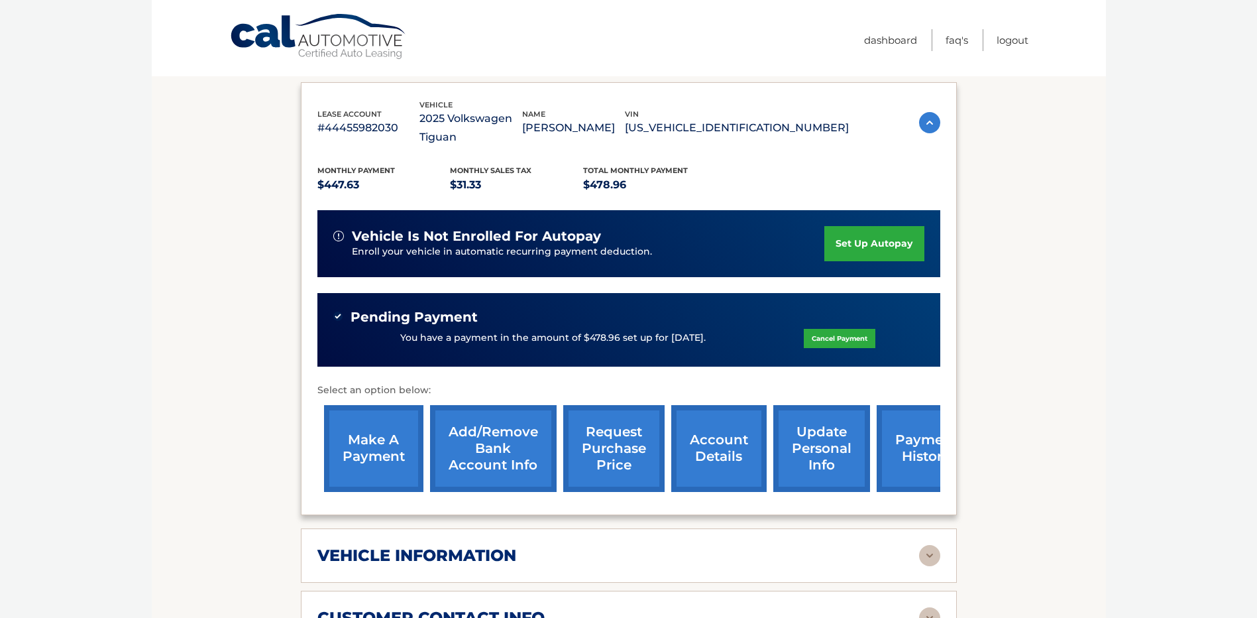
scroll to position [265, 0]
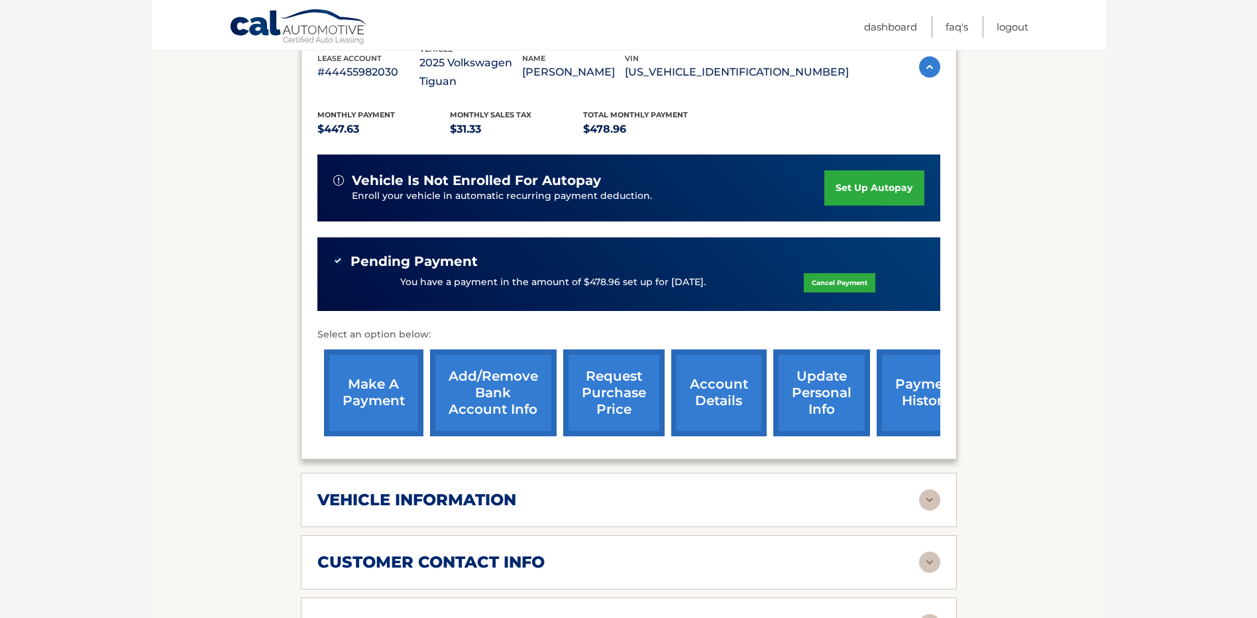
click at [907, 404] on link "payment history" at bounding box center [926, 392] width 99 height 87
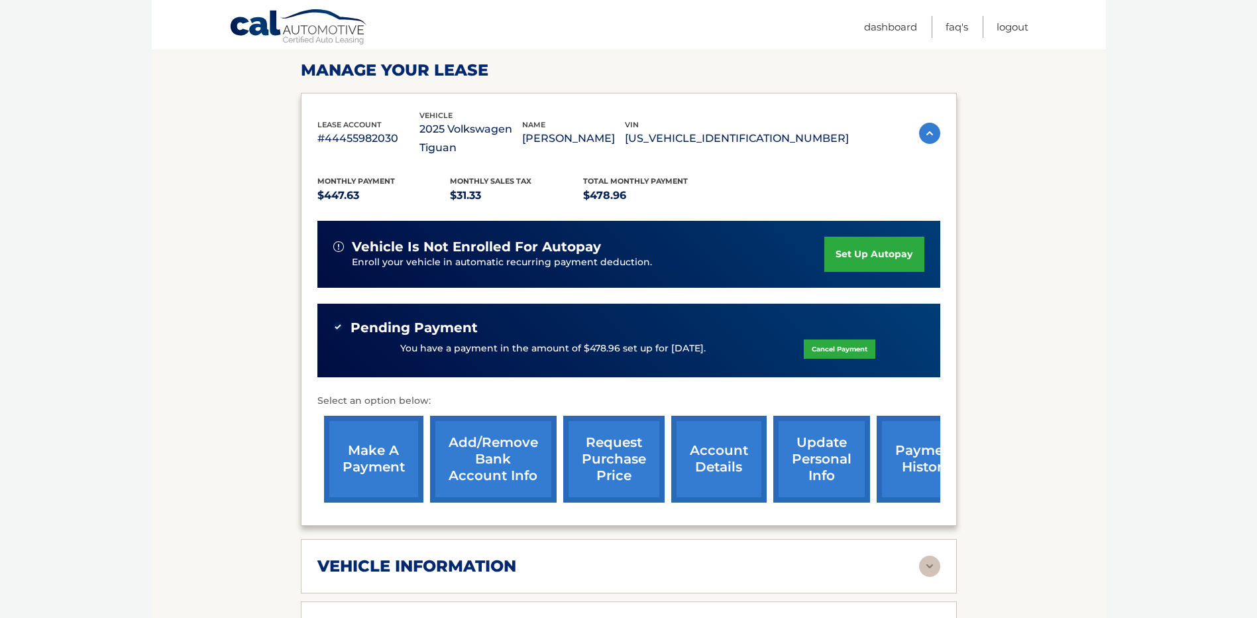
click at [382, 449] on link "make a payment" at bounding box center [373, 459] width 99 height 87
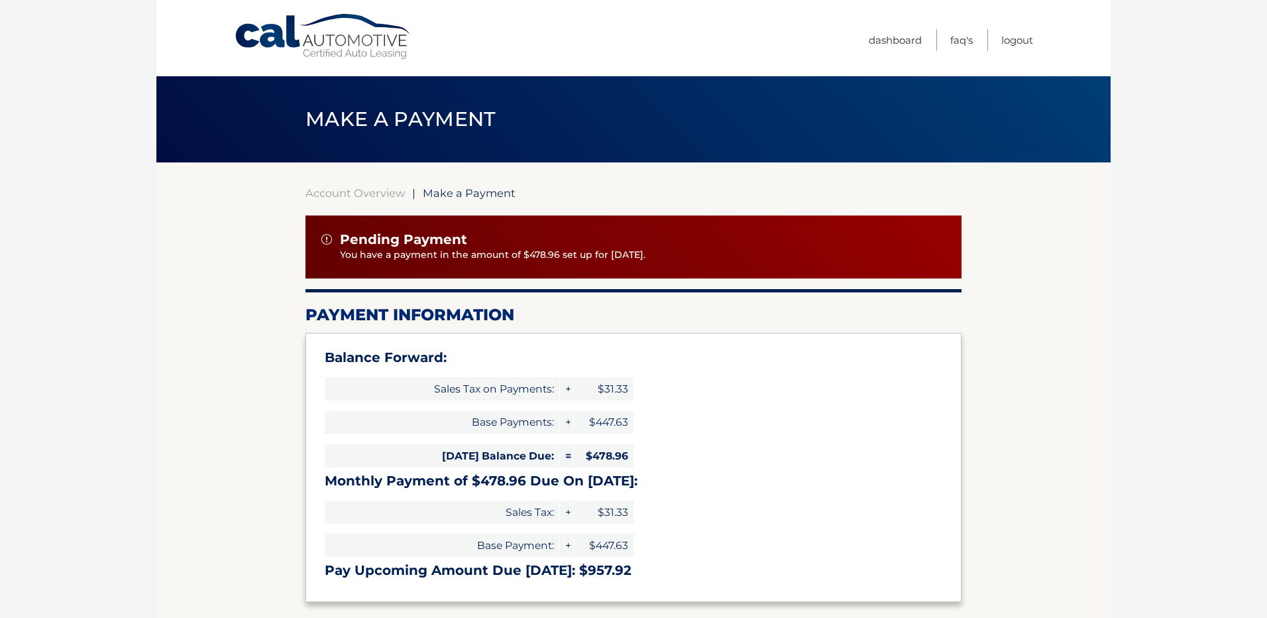
select select "YTM3ZGMwNDYtMzNlOC00NzBhLWIzMzEtNjNmYTQxYTcwYTZm"
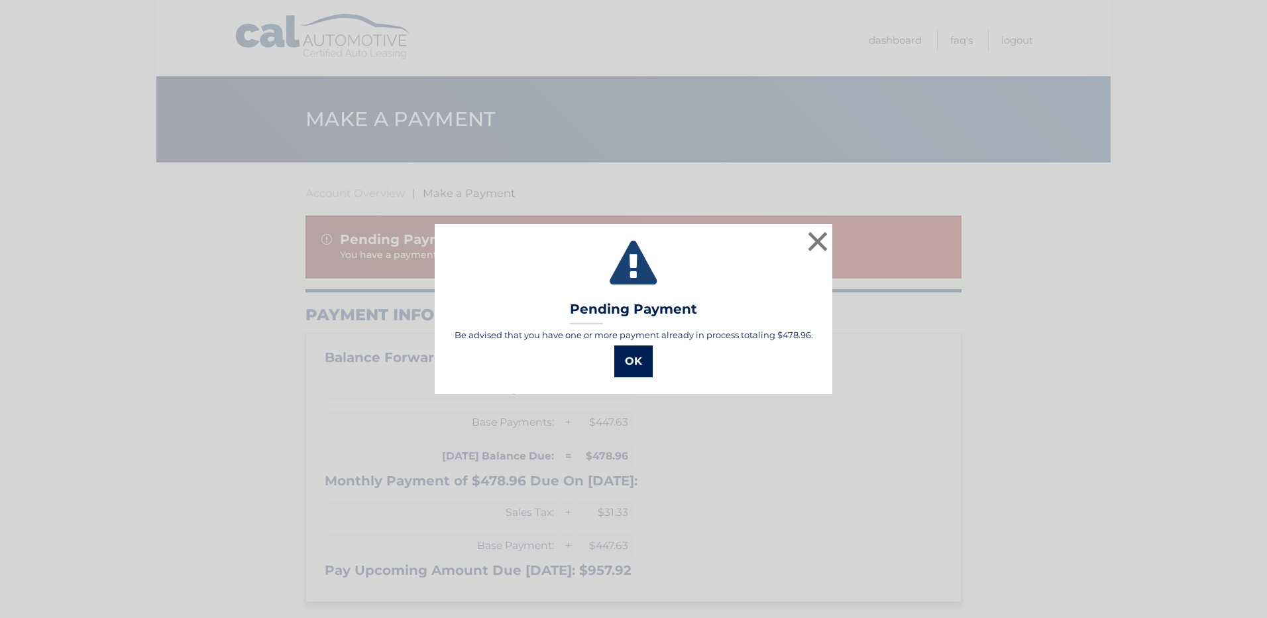
click at [644, 365] on button "OK" at bounding box center [633, 361] width 38 height 32
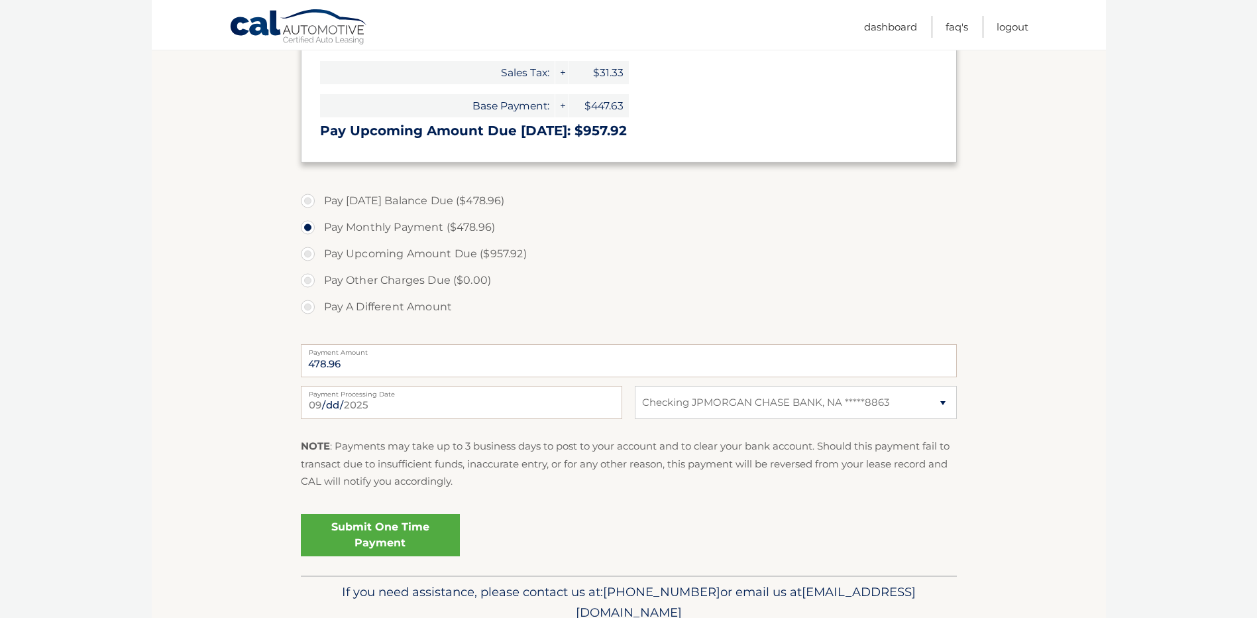
scroll to position [464, 0]
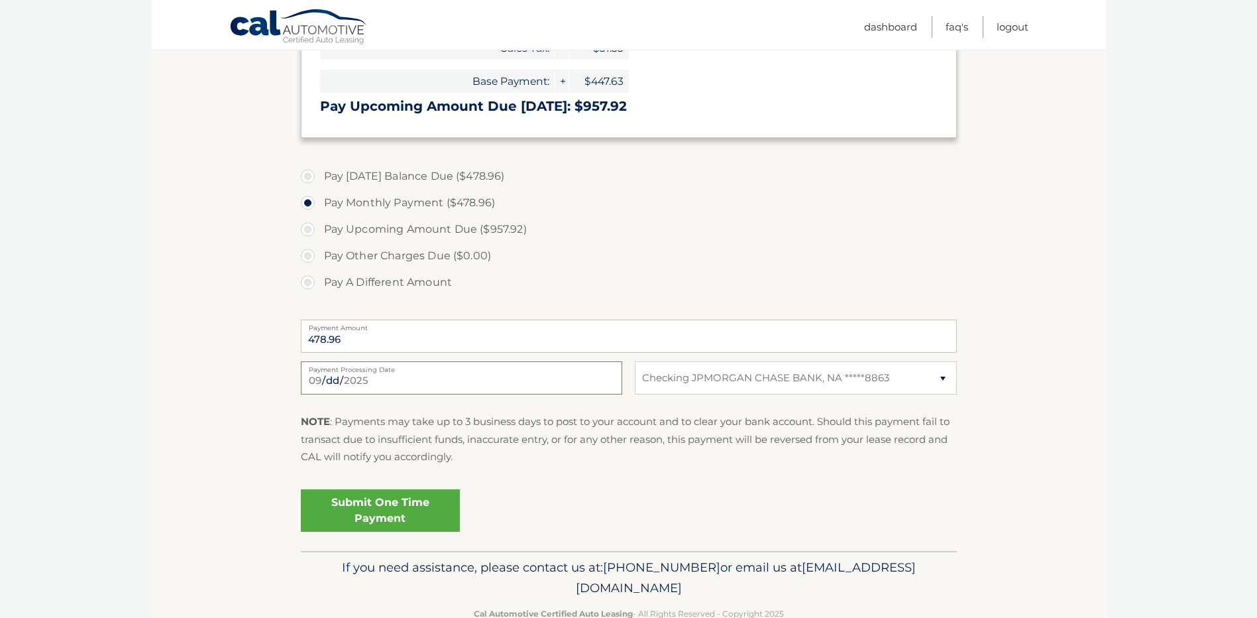
click at [371, 378] on input "2025-09-16" at bounding box center [461, 377] width 321 height 33
type input "2025-09-24"
click at [370, 399] on div "2025-09-24 Payment Processing Date This payment is scheduled after your grace p…" at bounding box center [629, 385] width 656 height 48
click at [367, 376] on input "2025-09-24" at bounding box center [461, 377] width 321 height 33
click at [785, 421] on p "NOTE : Payments may take up to 3 business days to post to your account and to c…" at bounding box center [629, 439] width 656 height 52
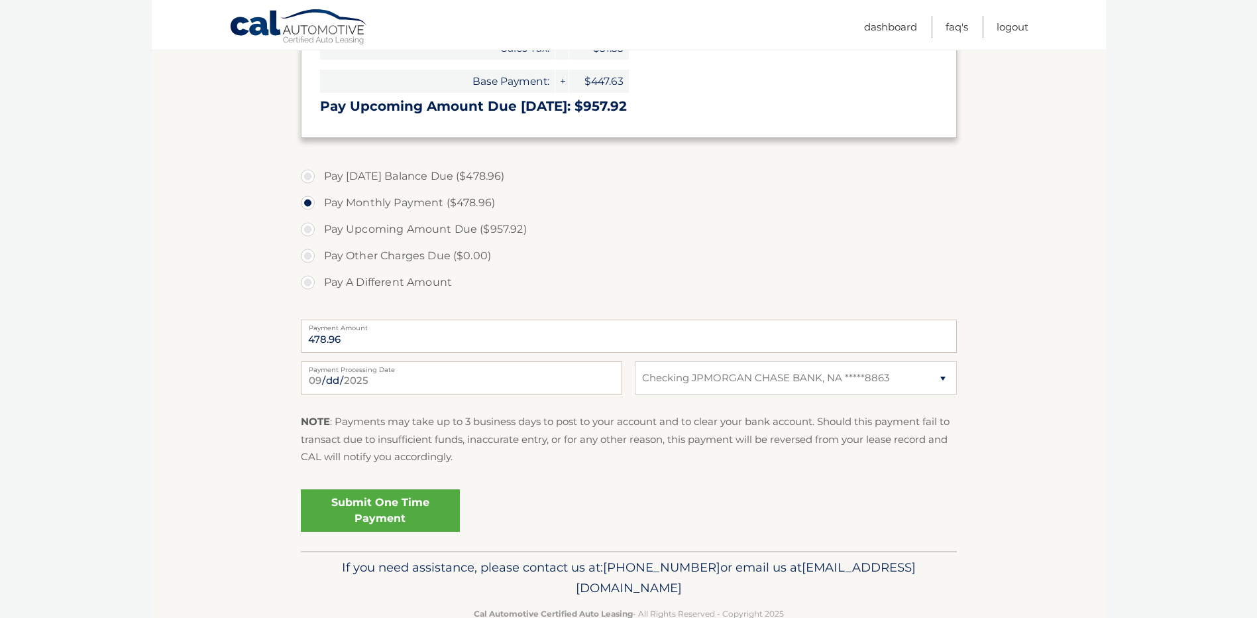
click at [388, 257] on label "Pay Other Charges Due ($0.00)" at bounding box center [629, 256] width 656 height 27
click at [593, 227] on label "Pay Upcoming Amount Due ($957.92)" at bounding box center [629, 229] width 656 height 27
click at [319, 227] on input "Pay Upcoming Amount Due ($957.92)" at bounding box center [312, 226] width 13 height 21
radio input "true"
type input "957.92"
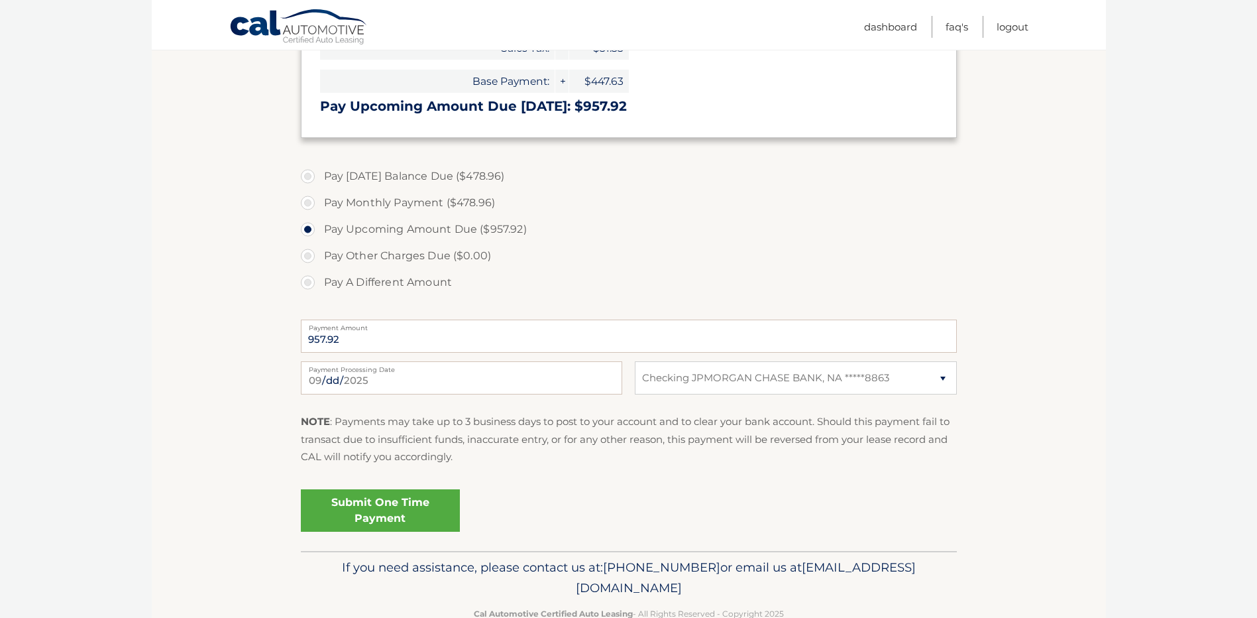
click at [308, 258] on label "Pay Other Charges Due ($0.00)" at bounding box center [629, 256] width 656 height 27
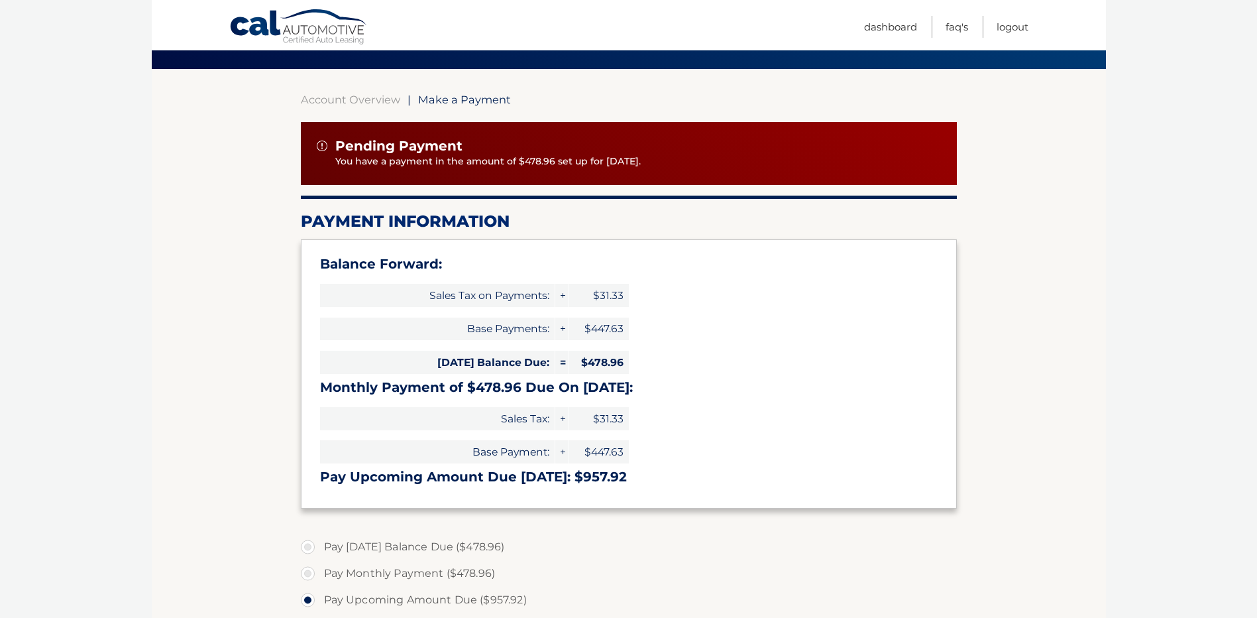
scroll to position [0, 0]
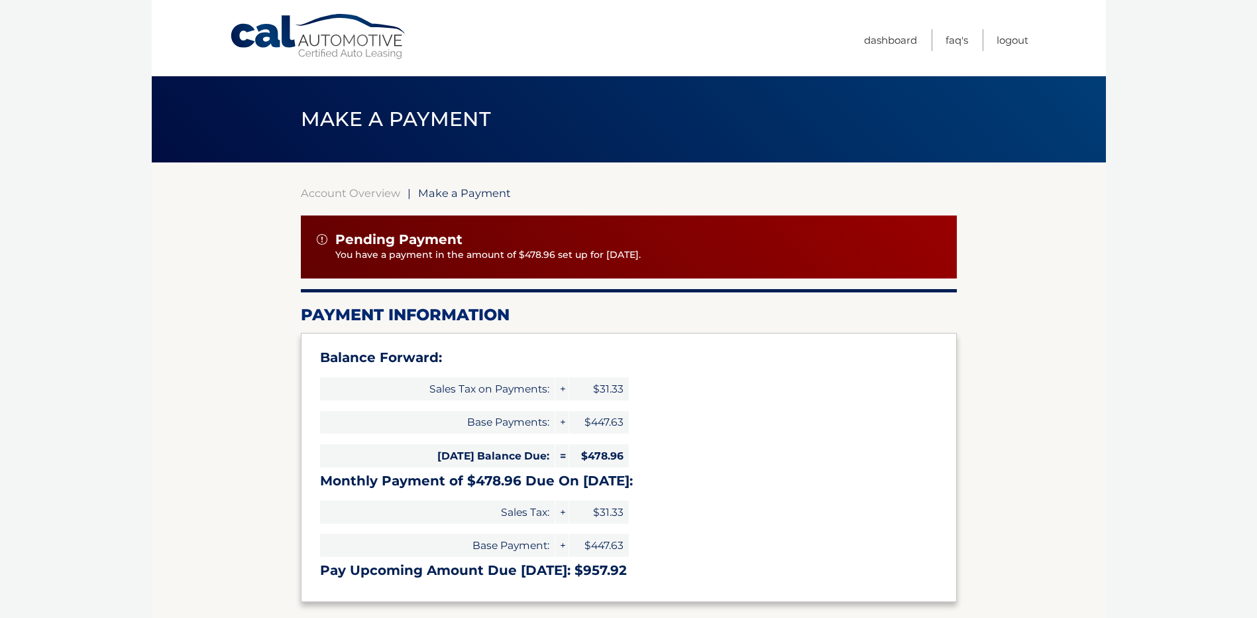
drag, startPoint x: 363, startPoint y: 46, endPoint x: 400, endPoint y: 62, distance: 39.8
click at [363, 46] on link "Cal Automotive" at bounding box center [318, 36] width 179 height 47
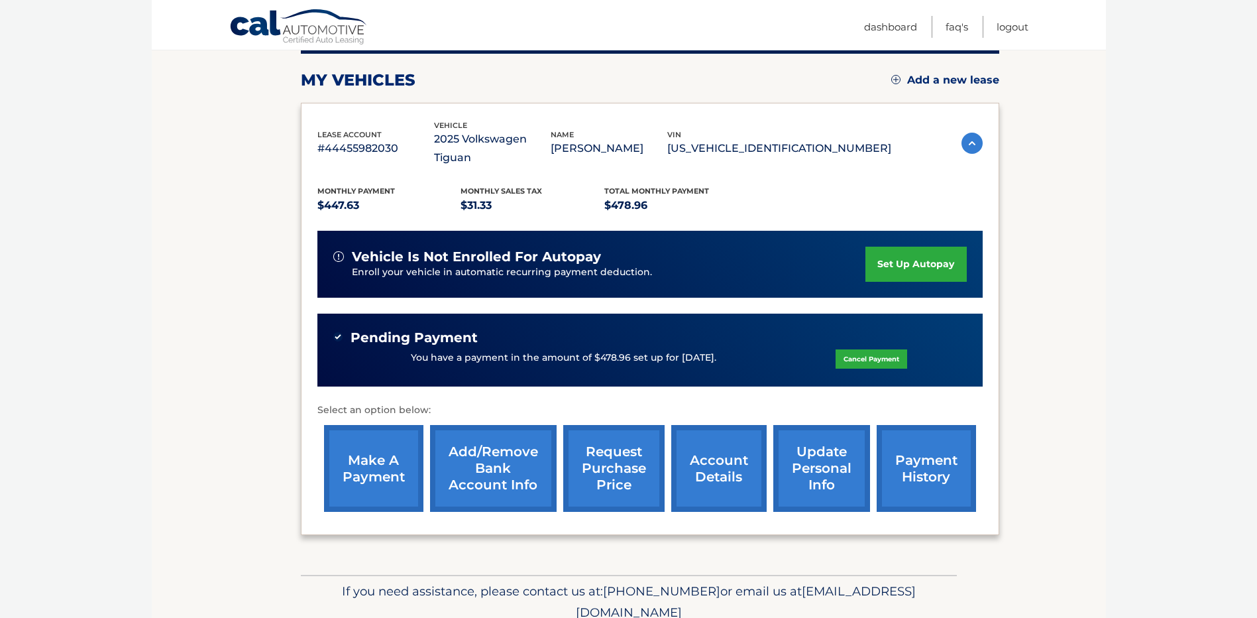
scroll to position [199, 0]
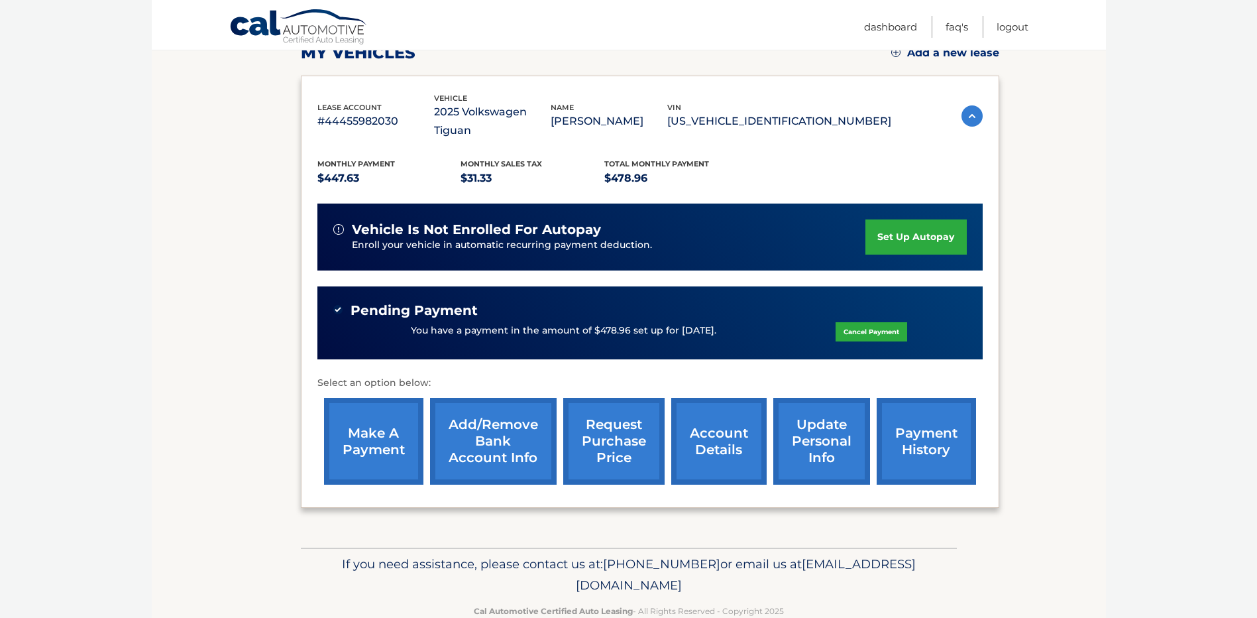
click at [903, 219] on link "set up autopay" at bounding box center [916, 236] width 101 height 35
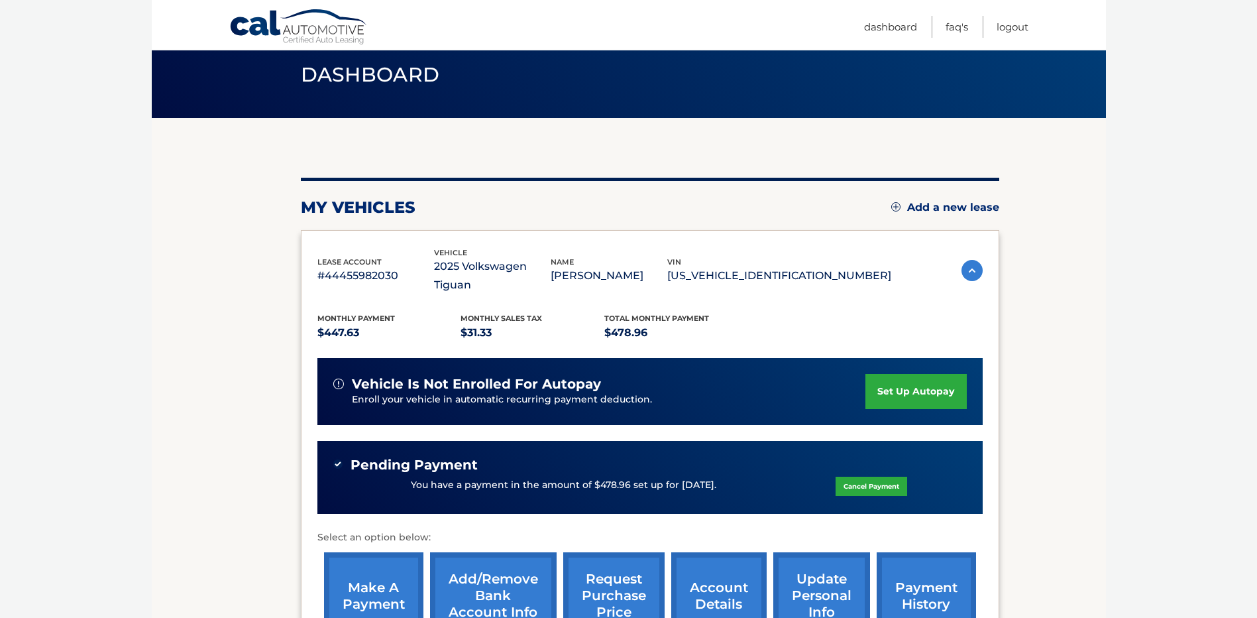
scroll to position [0, 0]
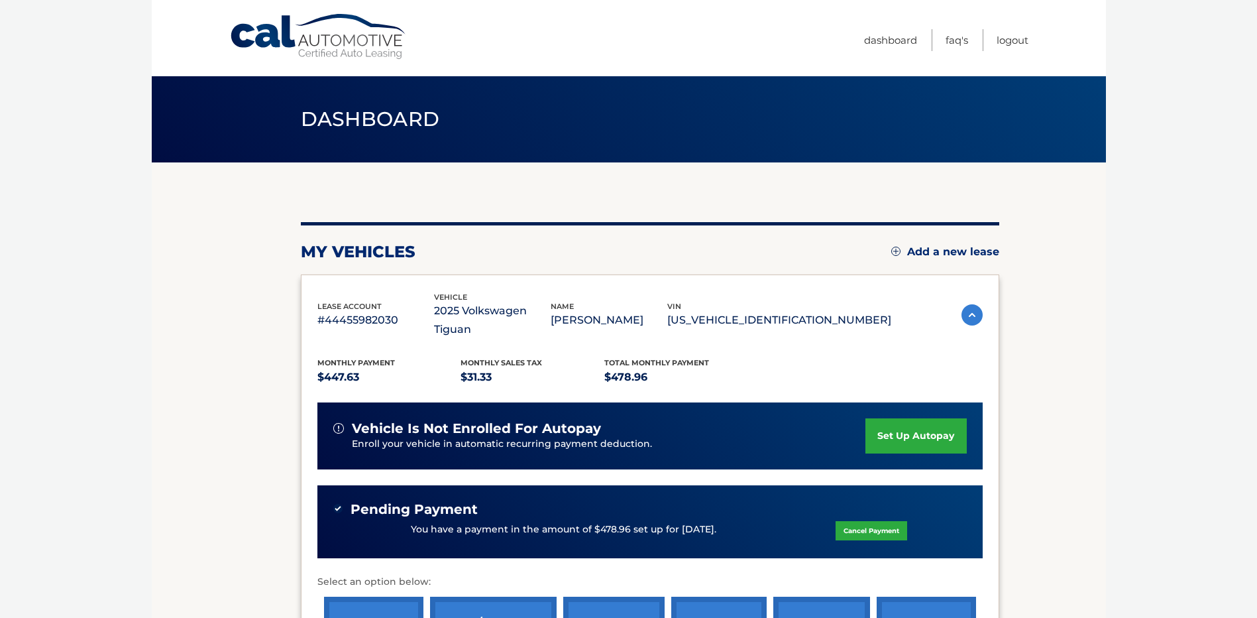
click at [650, 229] on div "my vehicles Add a new lease lease account #44455982030 vehicle 2025 Volkswagen …" at bounding box center [650, 464] width 699 height 485
click at [1050, 347] on section "my vehicles Add a new lease lease account #44455982030 vehicle 2025 Volkswagen …" at bounding box center [629, 454] width 954 height 584
click at [1022, 39] on link "Logout" at bounding box center [1013, 40] width 32 height 22
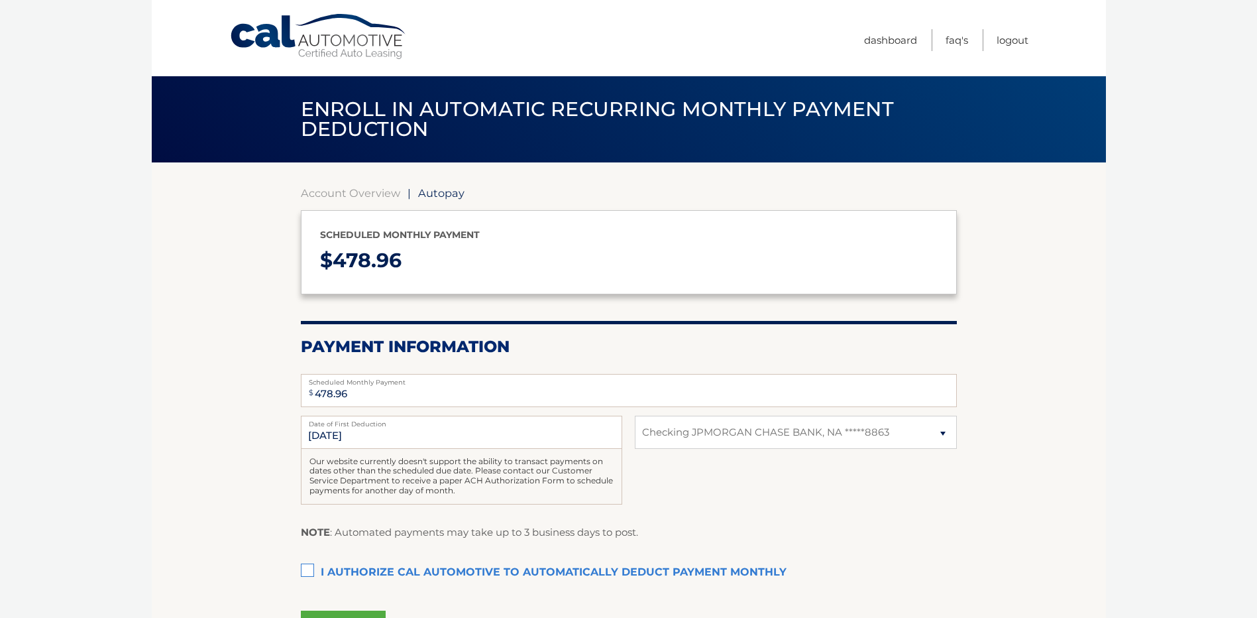
select select "YTM3ZGMwNDYtMzNlOC00NzBhLWIzMzEtNjNmYTQxYTcwYTZm"
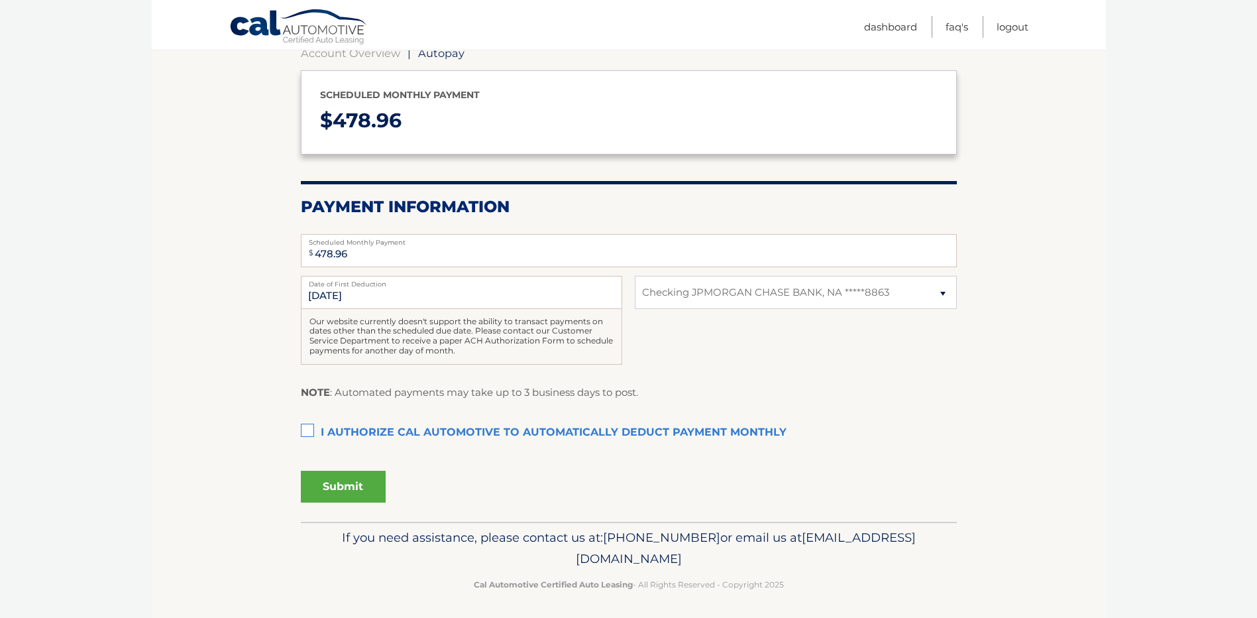
scroll to position [144, 0]
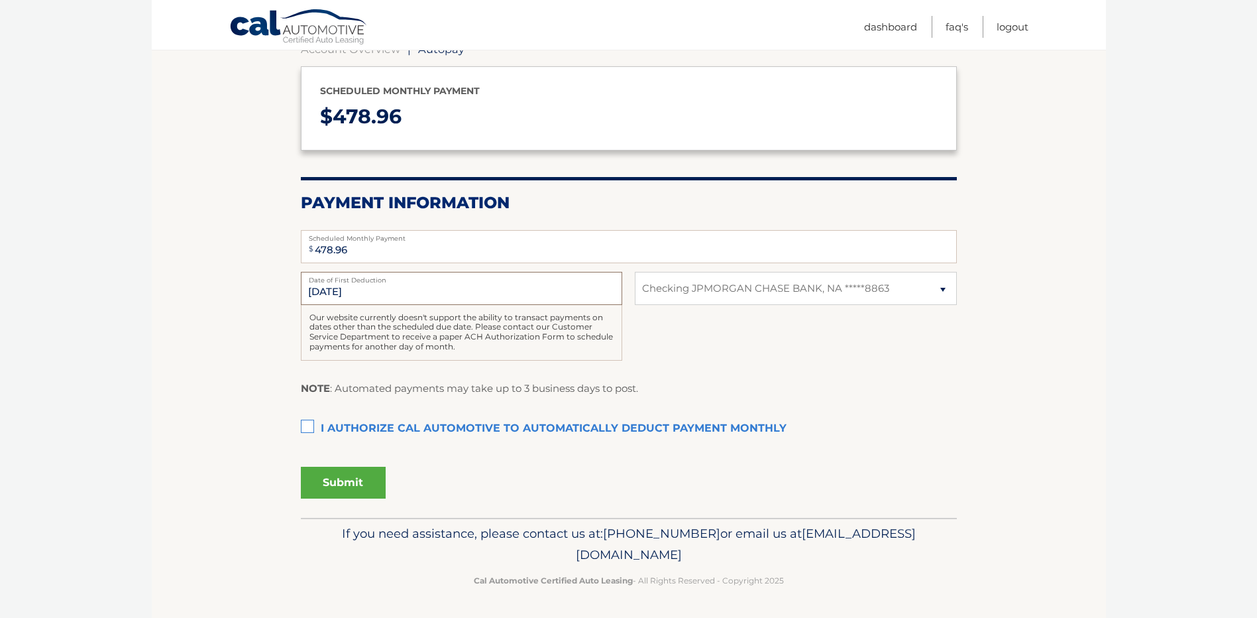
click at [406, 292] on input "[DATE]" at bounding box center [461, 288] width 321 height 33
click at [334, 296] on input "[DATE]" at bounding box center [461, 288] width 321 height 33
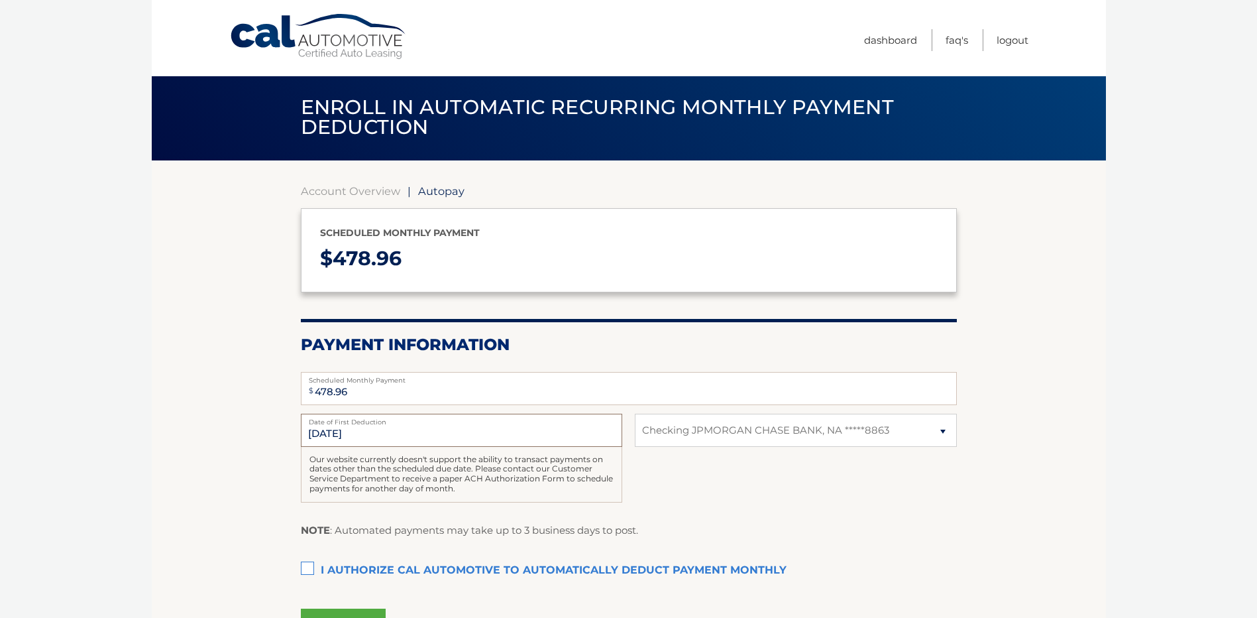
scroll to position [0, 0]
